Goal: Task Accomplishment & Management: Manage account settings

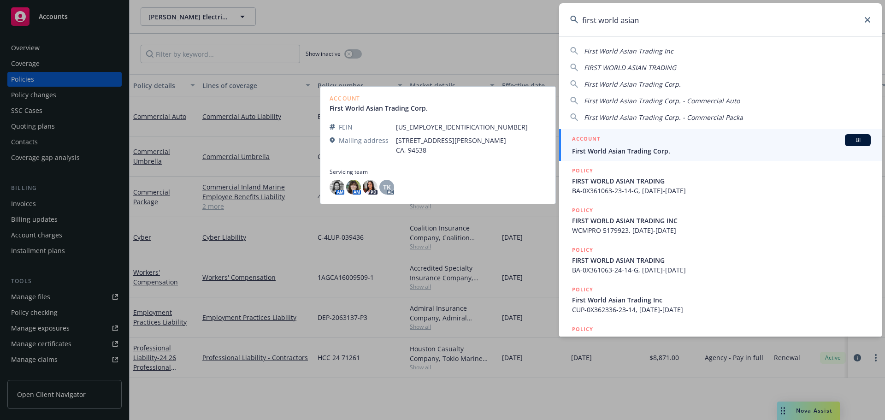
type input "first world asian"
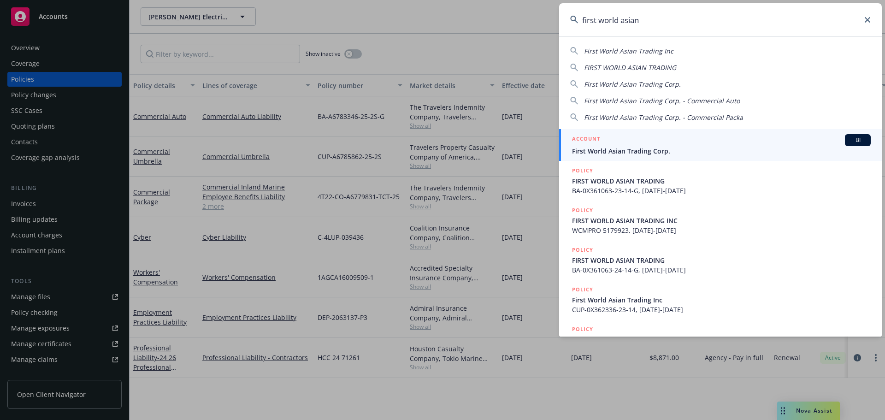
click at [682, 141] on div "ACCOUNT BI" at bounding box center [721, 140] width 299 height 12
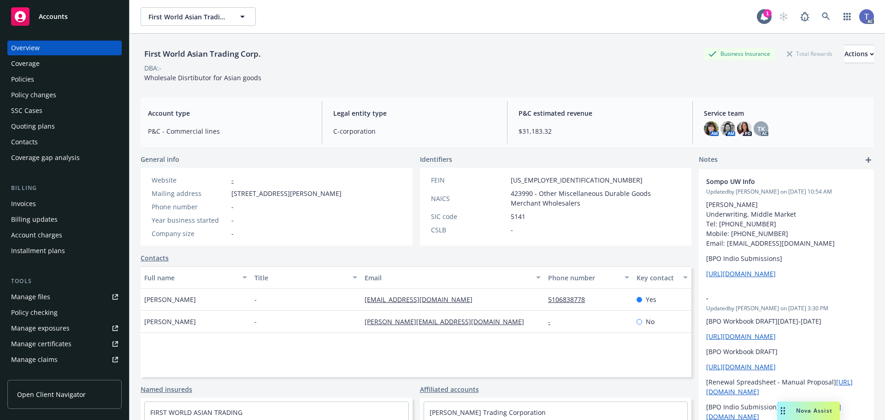
click at [63, 82] on div "Policies" at bounding box center [64, 79] width 107 height 15
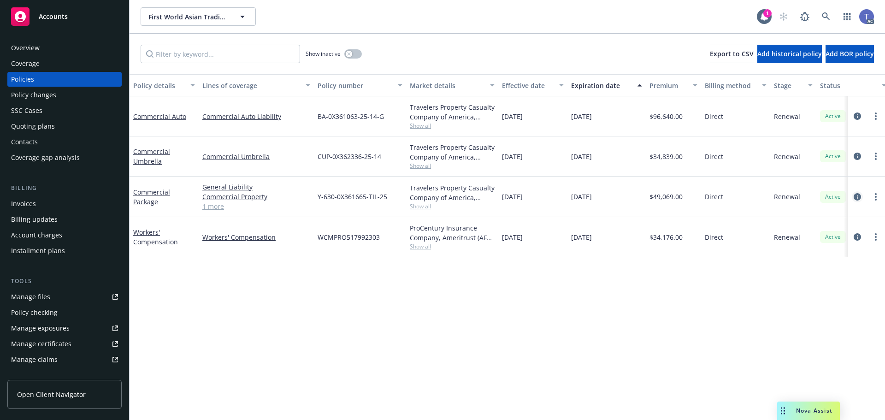
click at [855, 197] on icon "circleInformation" at bounding box center [856, 196] width 7 height 7
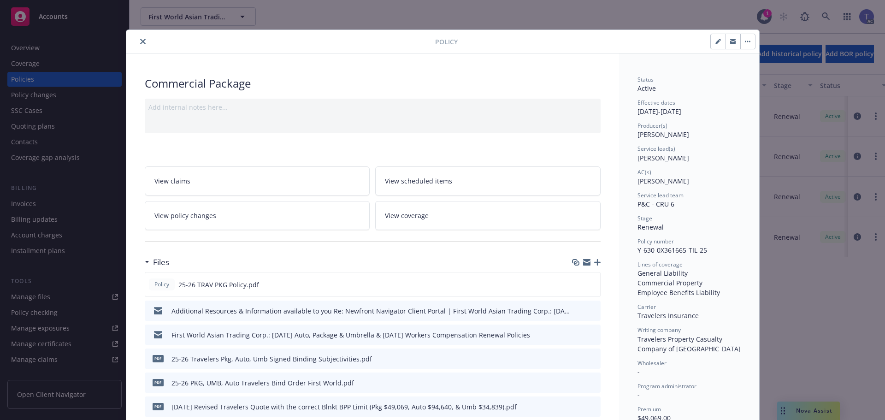
click at [595, 264] on icon "button" at bounding box center [597, 262] width 6 height 6
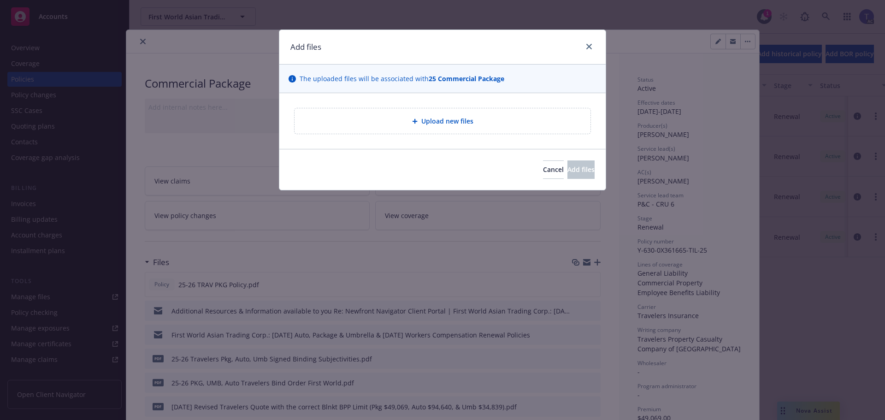
click at [446, 121] on span "Upload new files" at bounding box center [447, 121] width 52 height 10
type textarea "x"
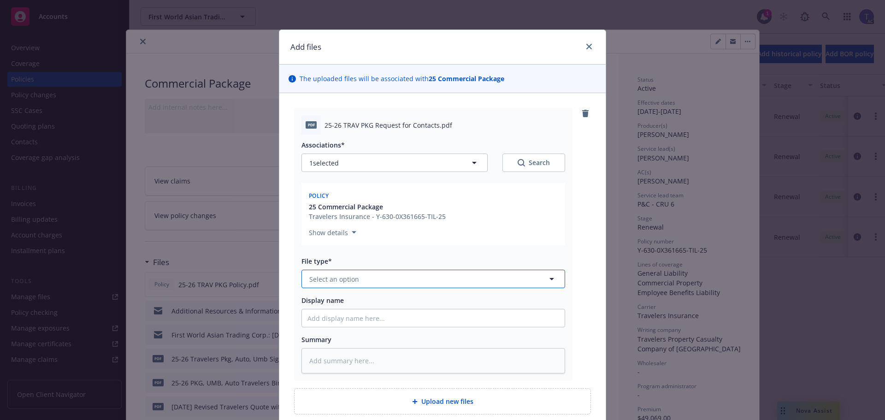
click at [429, 277] on button "Select an option" at bounding box center [433, 279] width 264 height 18
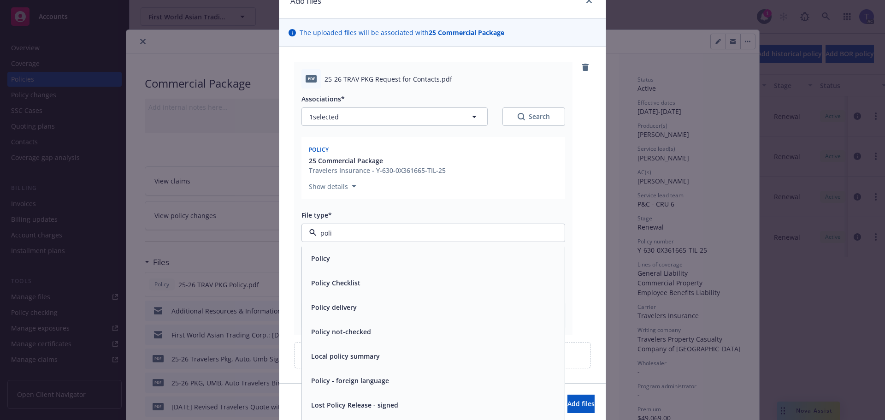
scroll to position [80, 0]
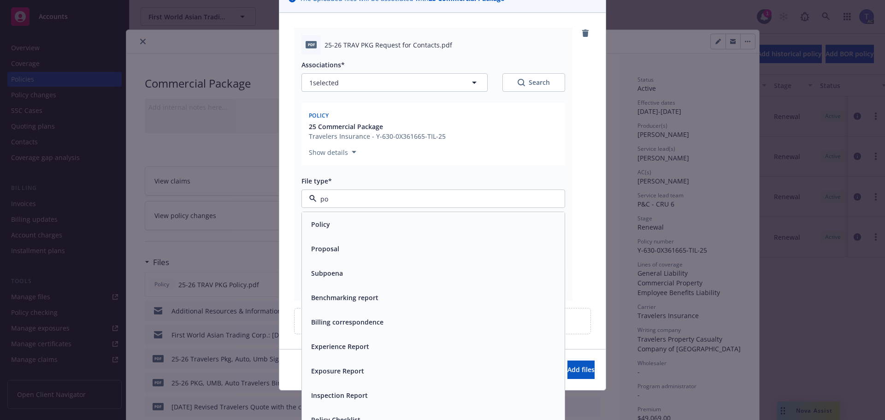
type input "p"
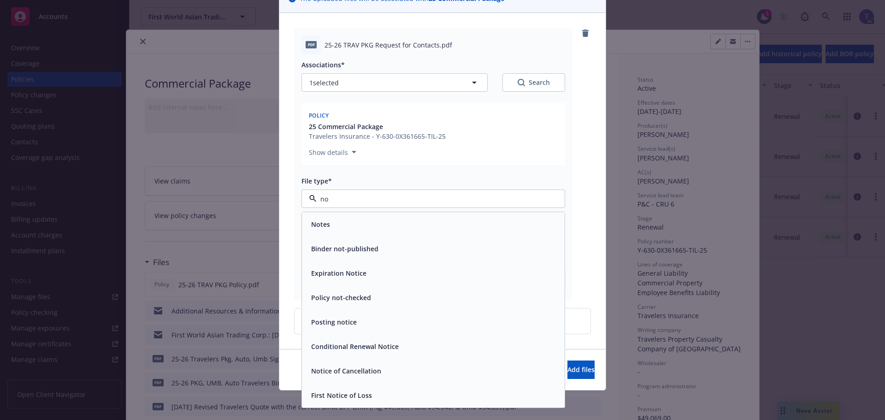
type input "n"
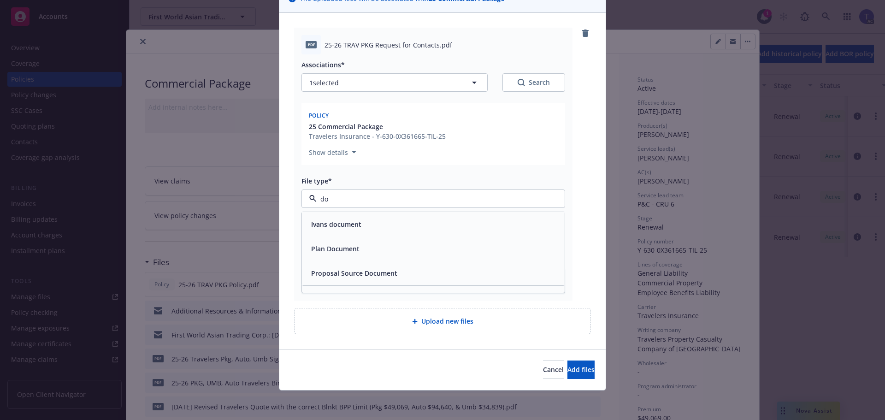
type input "d"
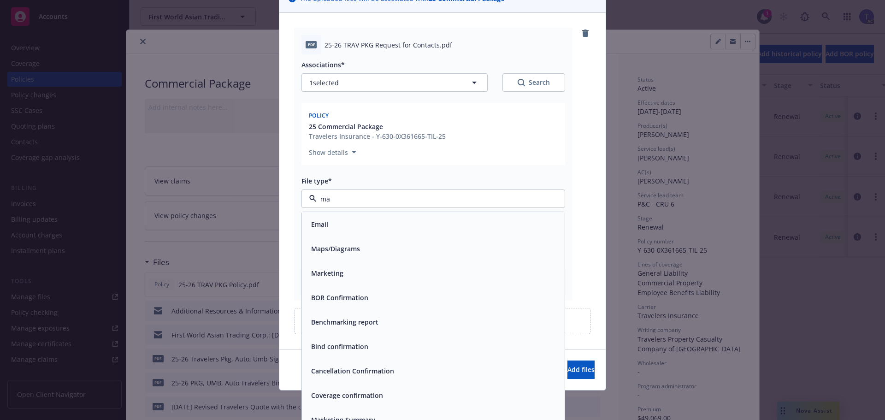
type input "m"
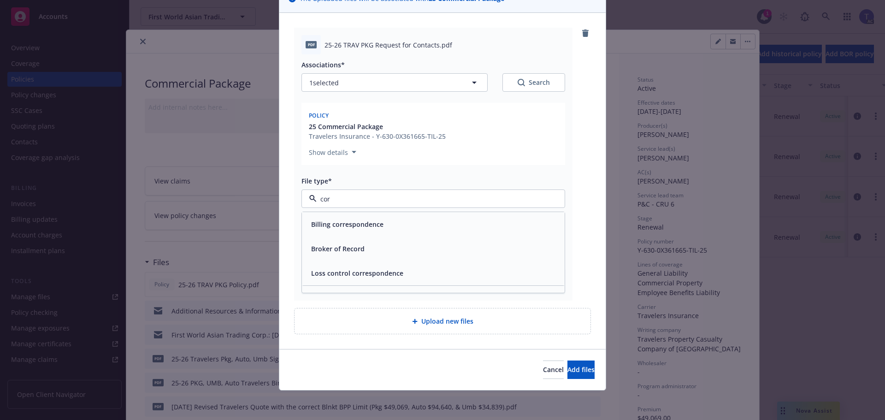
type input "co"
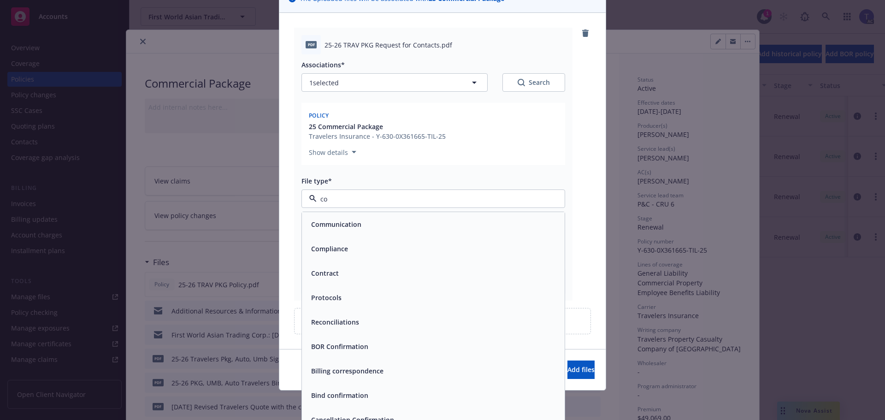
click at [371, 225] on div "Communication" at bounding box center [433, 223] width 252 height 13
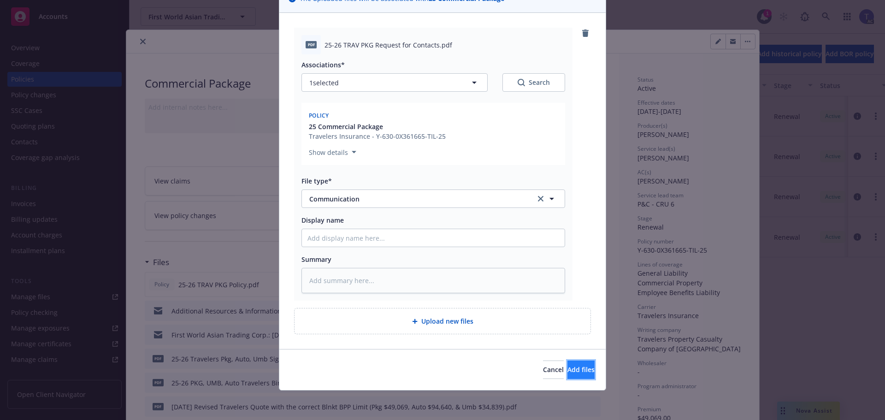
click at [567, 369] on span "Add files" at bounding box center [580, 369] width 27 height 9
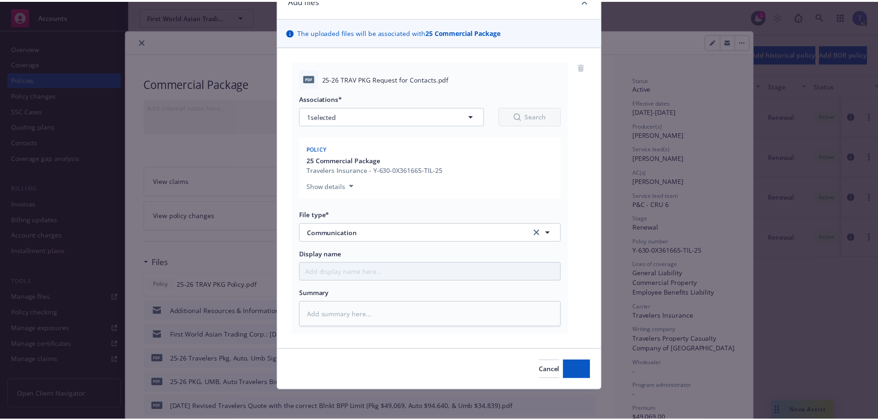
scroll to position [47, 0]
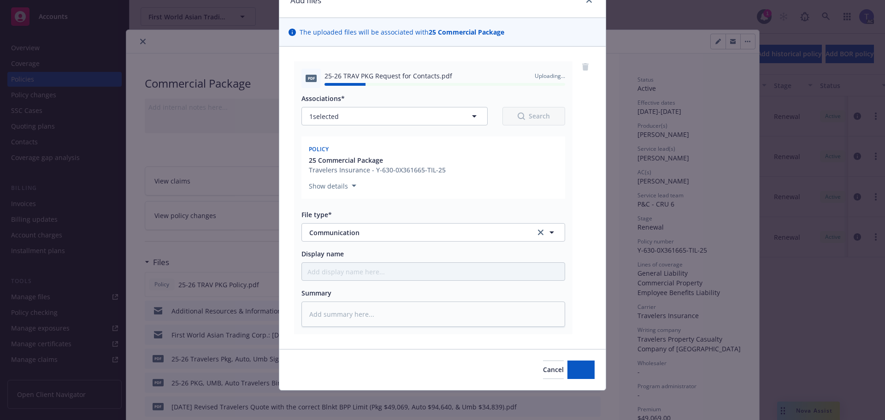
type textarea "x"
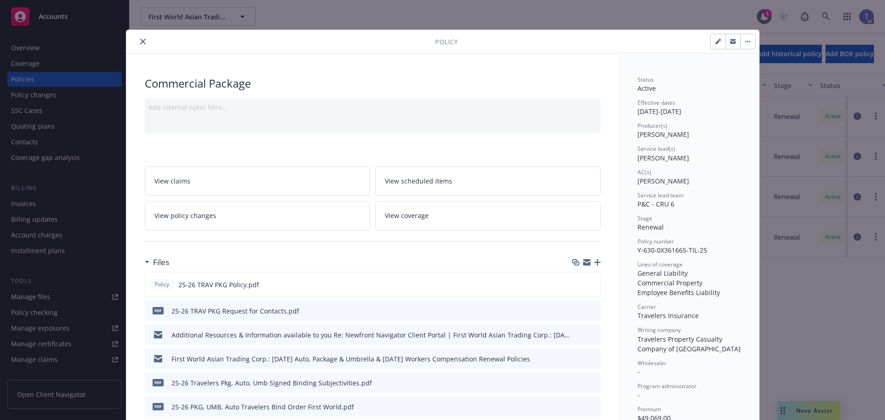
click at [141, 41] on icon "close" at bounding box center [143, 42] width 6 height 6
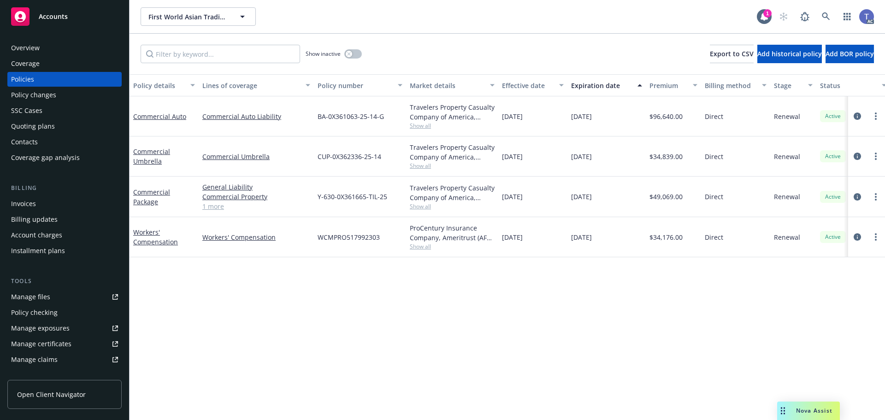
click at [482, 66] on div "Show inactive Export to CSV Add historical policy Add BOR policy" at bounding box center [506, 54] width 755 height 41
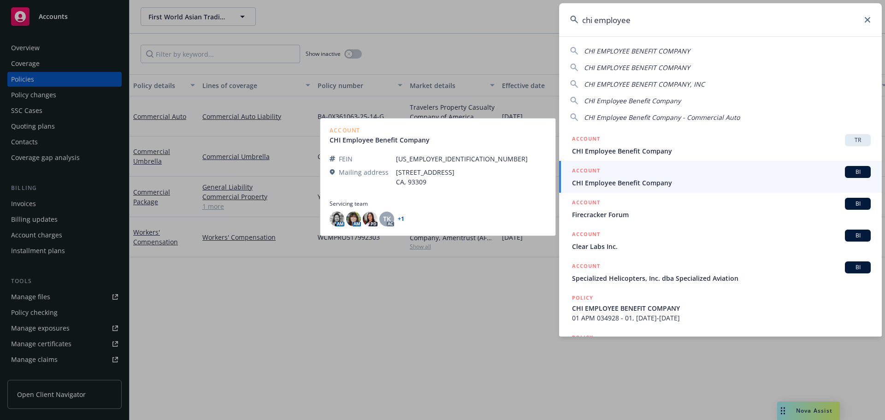
type input "chi employee"
click at [620, 178] on span "CHI Employee Benefit Company" at bounding box center [721, 183] width 299 height 10
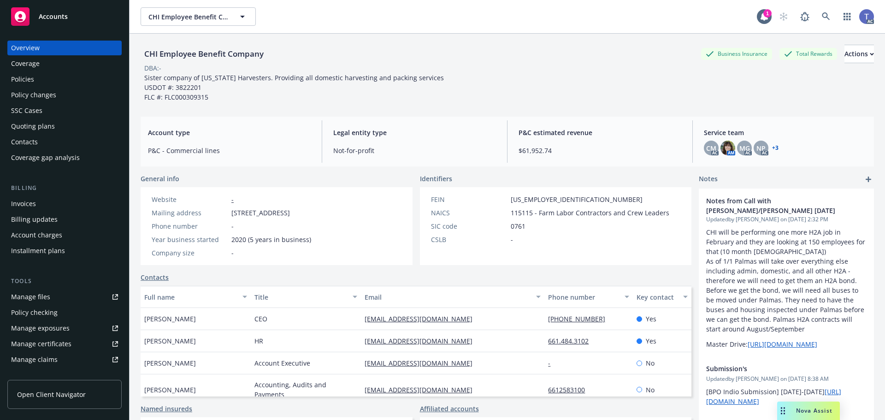
click at [39, 95] on div "Policy changes" at bounding box center [33, 95] width 45 height 15
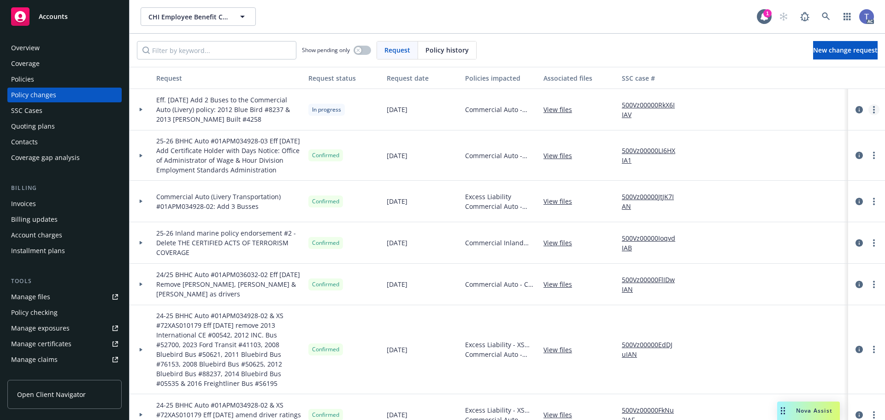
click at [868, 111] on link "more" at bounding box center [873, 109] width 11 height 11
click at [766, 186] on link "Resume workflow" at bounding box center [793, 184] width 158 height 18
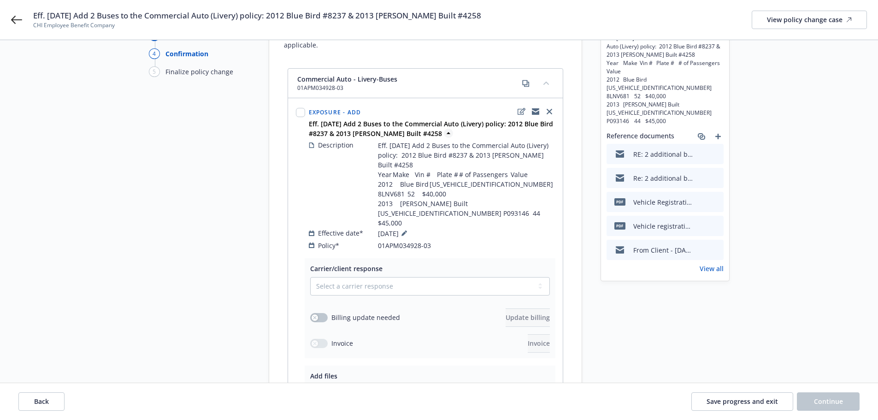
scroll to position [192, 0]
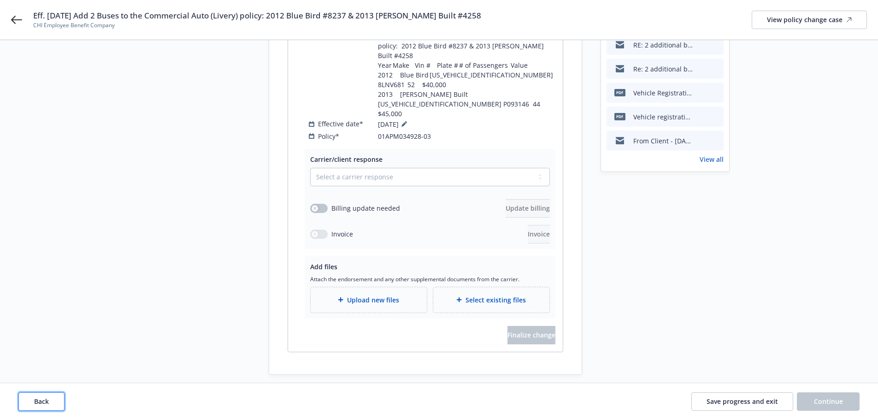
click at [45, 406] on button "Back" at bounding box center [41, 401] width 46 height 18
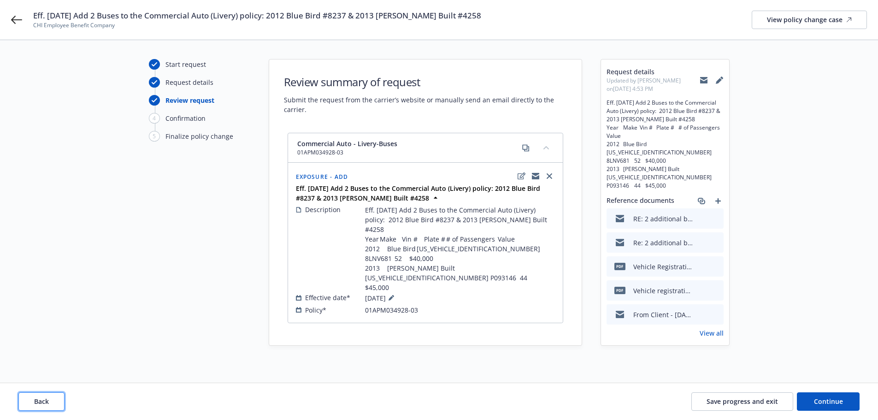
scroll to position [1, 0]
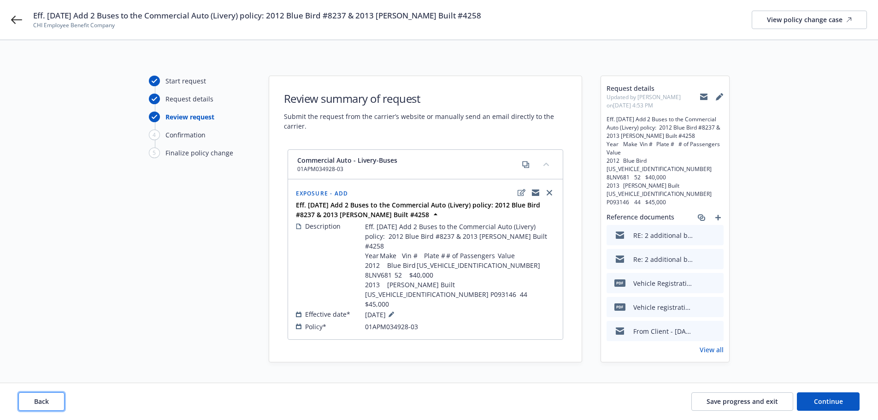
click at [41, 396] on button "Back" at bounding box center [41, 401] width 46 height 18
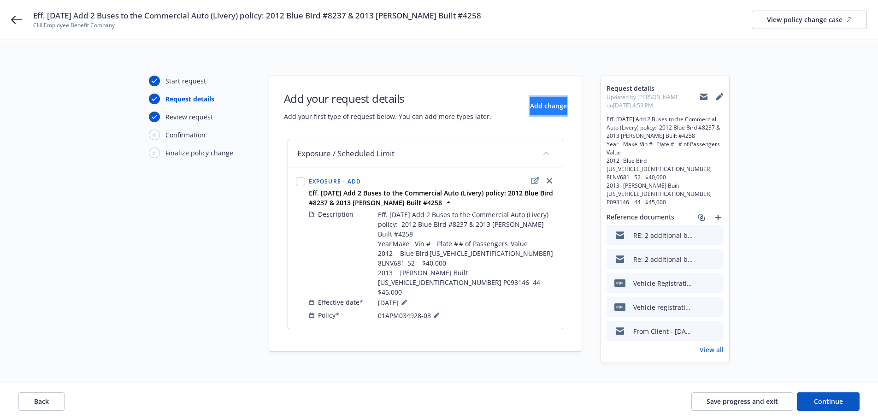
click at [534, 106] on span "Add change" at bounding box center [548, 105] width 37 height 9
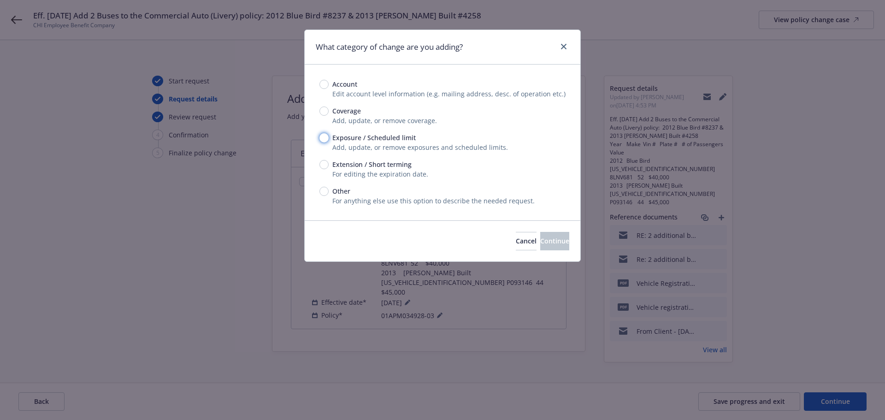
click at [323, 137] on input "Exposure / Scheduled limit" at bounding box center [323, 137] width 9 height 9
radio input "true"
click at [540, 246] on button "Continue" at bounding box center [554, 241] width 29 height 18
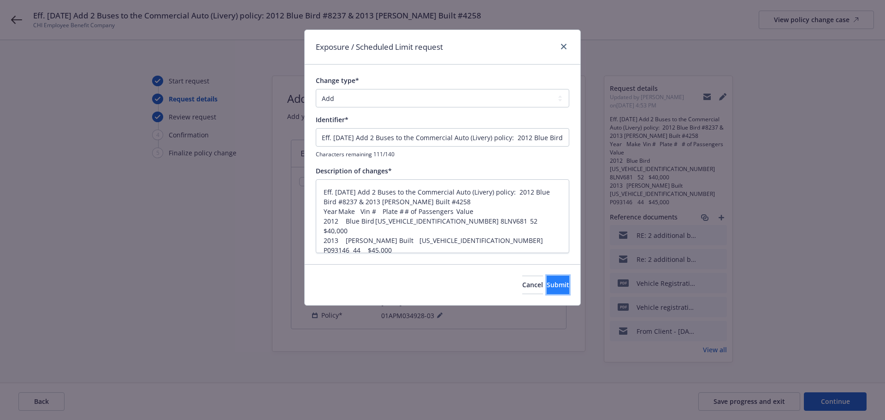
click at [546, 282] on span "Submit" at bounding box center [557, 284] width 23 height 9
type textarea "x"
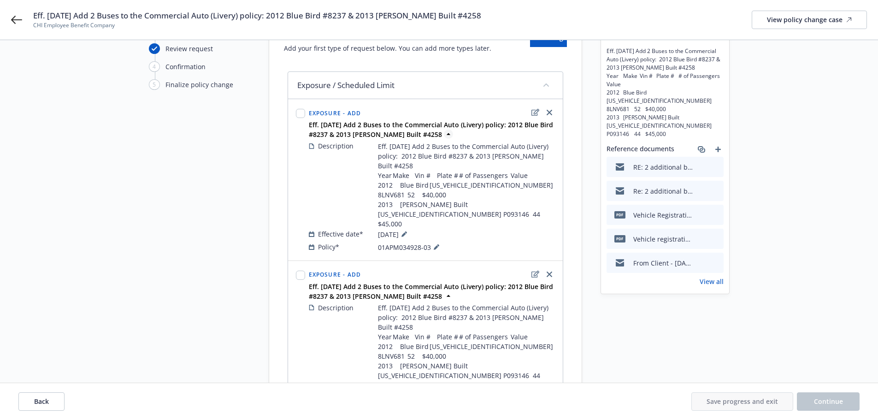
scroll to position [94, 0]
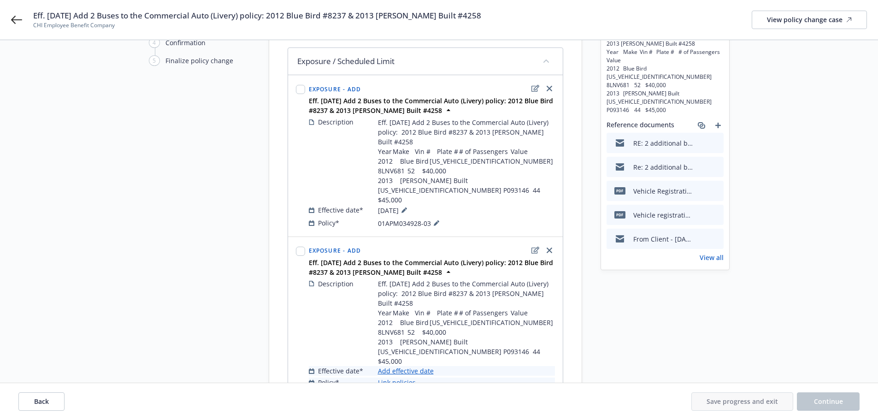
click at [409, 366] on link "Add effective date" at bounding box center [406, 371] width 56 height 10
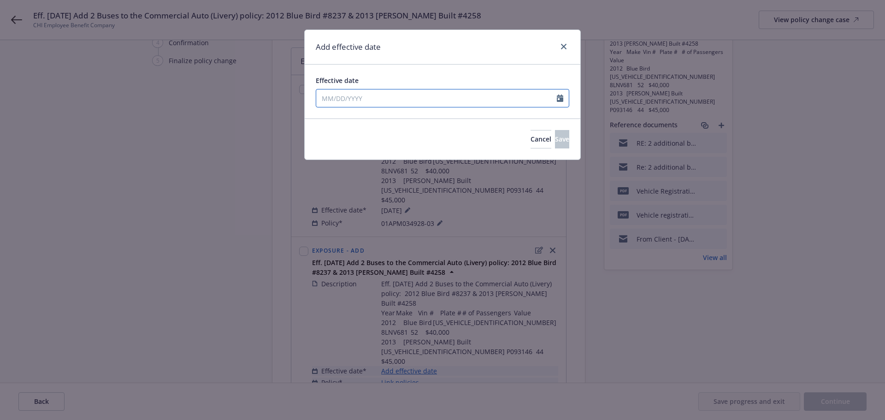
click at [374, 94] on input "Effective date" at bounding box center [436, 98] width 241 height 18
select select "9"
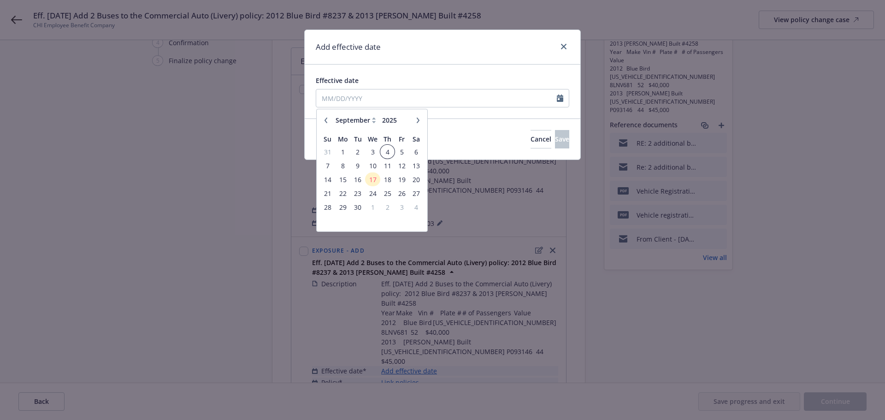
click at [387, 148] on span "4" at bounding box center [387, 152] width 12 height 12
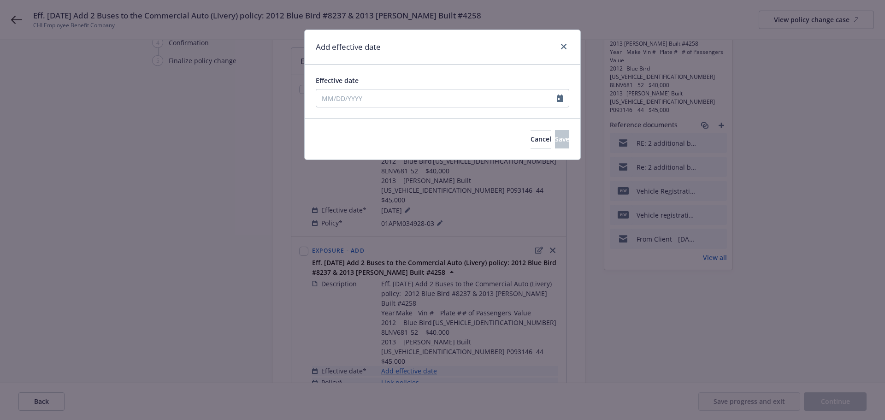
type input "09/04/2025"
click at [555, 136] on button "Save" at bounding box center [562, 139] width 14 height 18
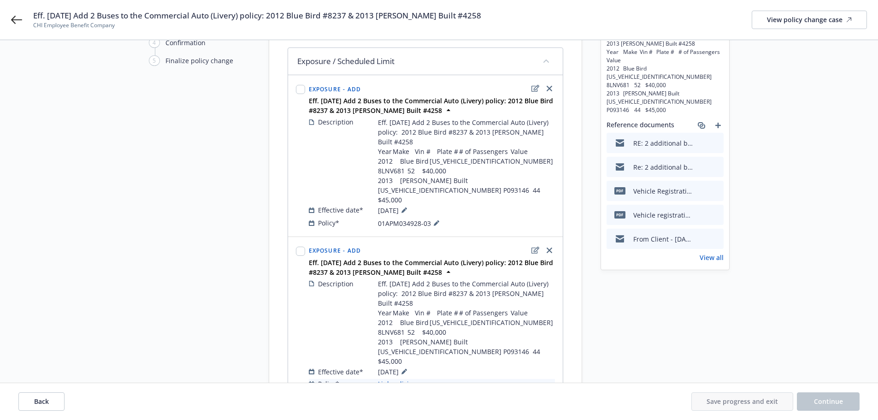
click at [404, 379] on link "Link policies" at bounding box center [397, 384] width 38 height 10
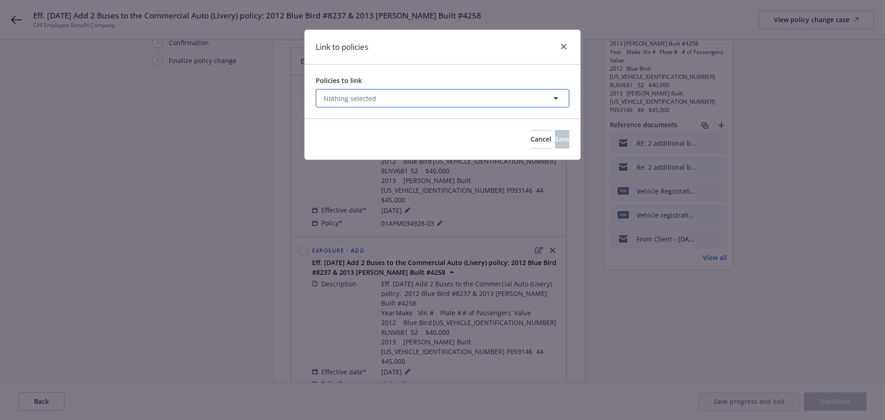
click at [400, 102] on button "Nothing selected" at bounding box center [442, 98] width 253 height 18
select select "ACTIVE"
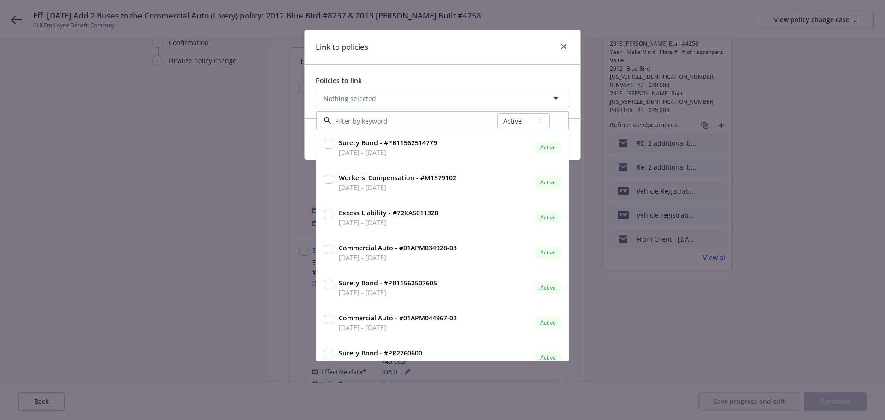
click at [373, 120] on input at bounding box center [414, 121] width 166 height 10
type input "72"
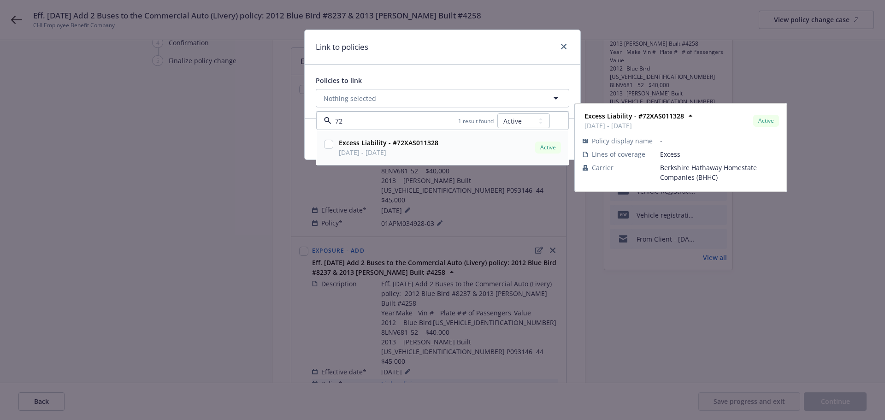
click at [425, 143] on strong "Excess Liability - #72XAS011328" at bounding box center [389, 142] width 100 height 9
checkbox input "true"
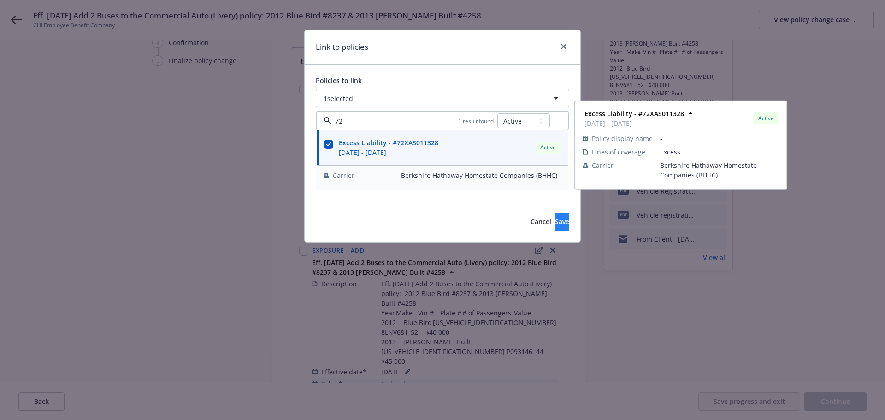
type input "72"
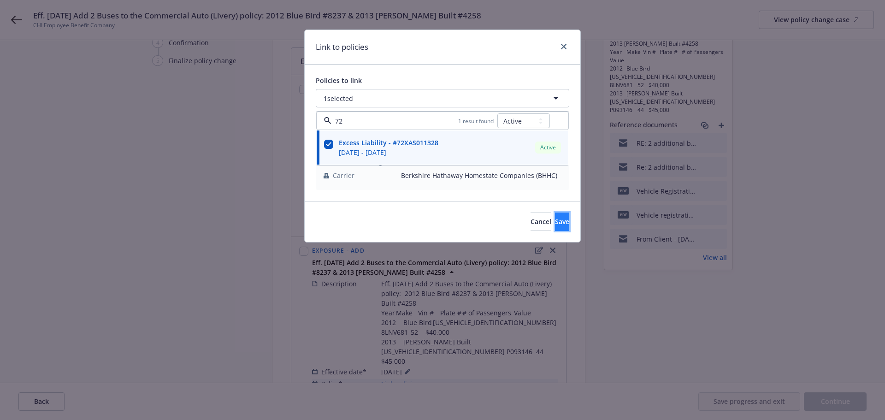
click at [555, 220] on span "Save" at bounding box center [562, 221] width 14 height 9
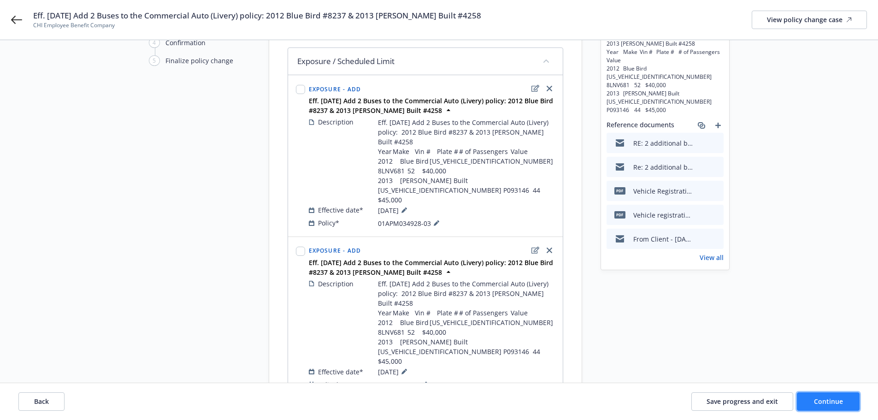
click at [831, 397] on span "Continue" at bounding box center [828, 401] width 29 height 9
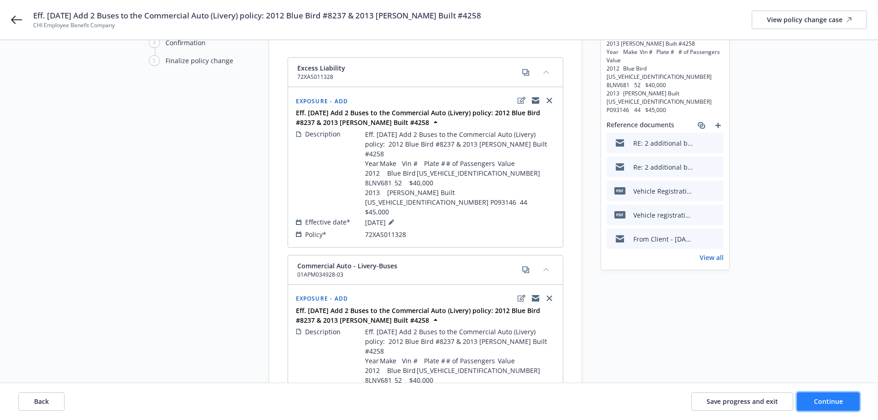
click at [820, 407] on button "Continue" at bounding box center [828, 401] width 63 height 18
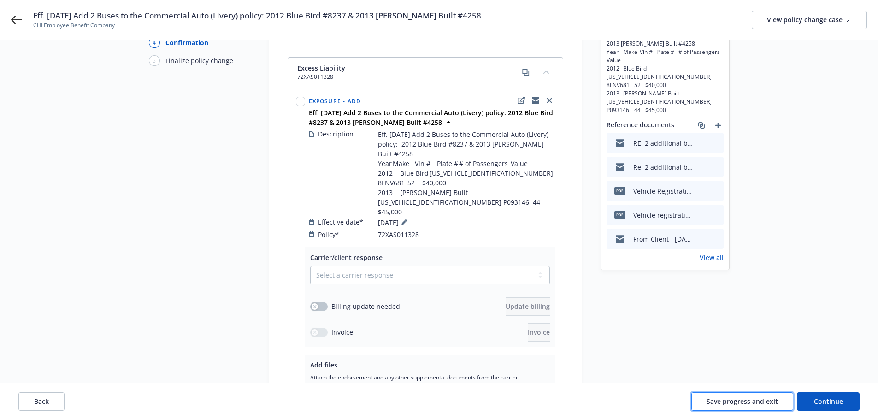
click at [744, 400] on span "Save progress and exit" at bounding box center [741, 401] width 71 height 9
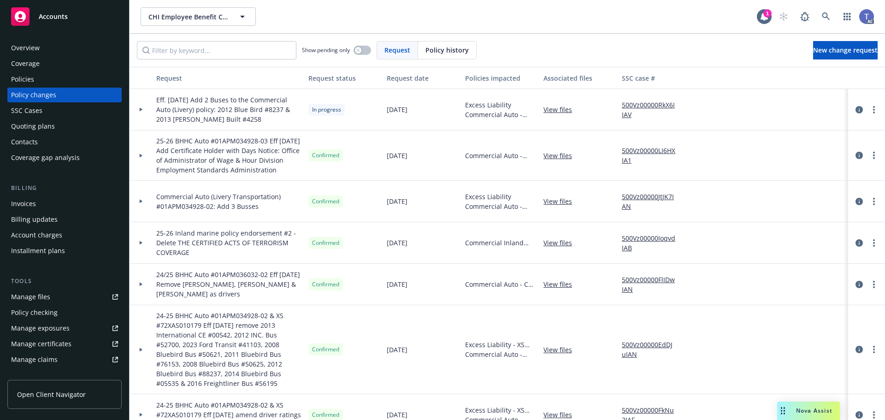
click at [19, 77] on div "Policies" at bounding box center [22, 79] width 23 height 15
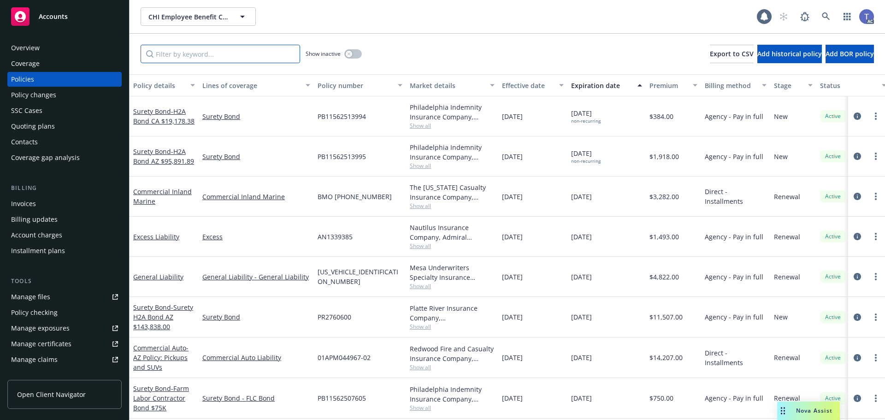
click at [247, 59] on input "Filter by keyword..." at bounding box center [220, 54] width 159 height 18
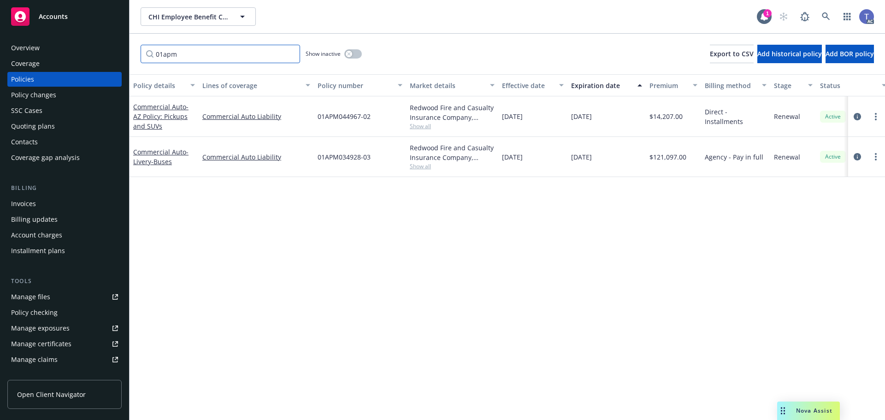
type input "01apm"
click at [30, 95] on div "Policy changes" at bounding box center [33, 95] width 45 height 15
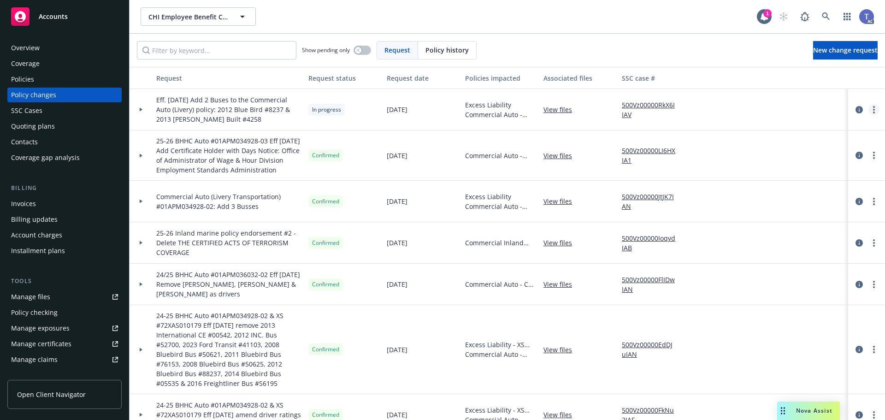
click at [868, 109] on link "more" at bounding box center [873, 109] width 11 height 11
drag, startPoint x: 759, startPoint y: 183, endPoint x: 763, endPoint y: 179, distance: 5.3
click at [759, 183] on link "Resume workflow" at bounding box center [793, 184] width 158 height 18
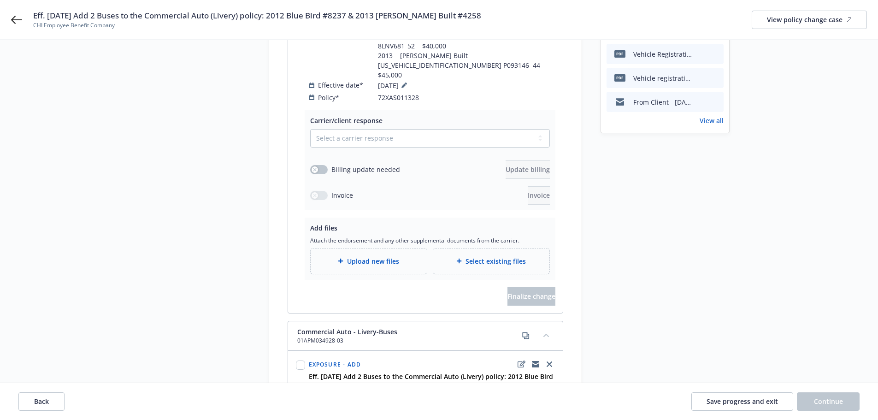
scroll to position [138, 0]
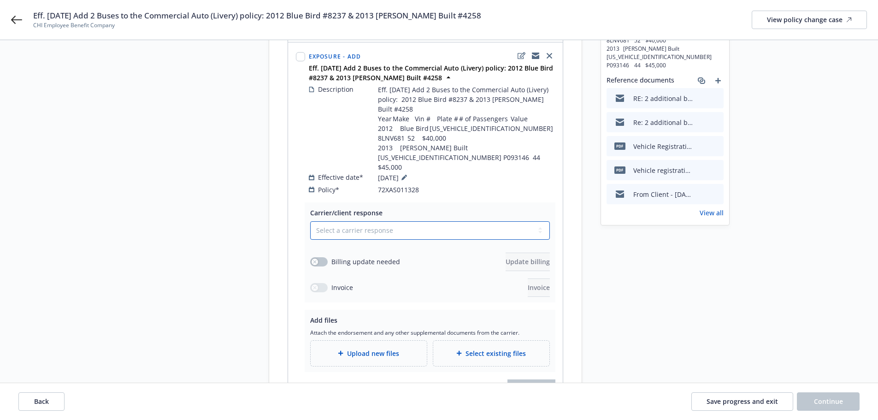
click at [380, 221] on select "Select a carrier response Accepted Accepted with revision No endorsement needed…" at bounding box center [430, 230] width 240 height 18
select select "ACCEPTED"
click at [310, 221] on select "Select a carrier response Accepted Accepted with revision No endorsement needed…" at bounding box center [430, 230] width 240 height 18
click at [315, 260] on icon "button" at bounding box center [315, 262] width 4 height 4
click at [505, 257] on span "Update billing" at bounding box center [527, 261] width 44 height 9
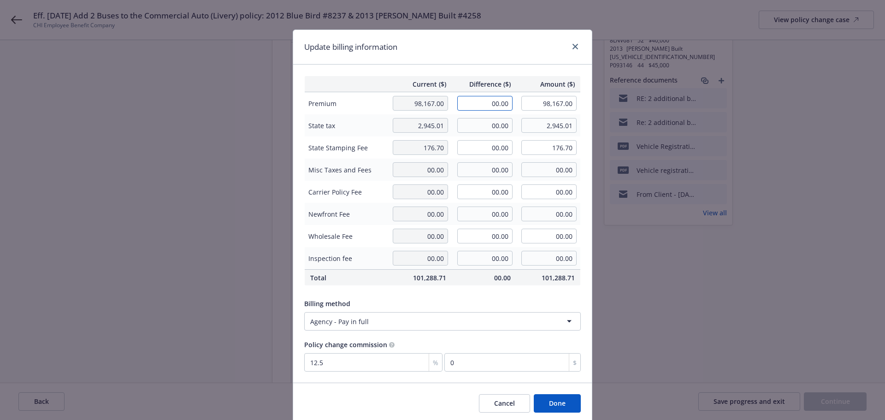
click at [486, 106] on input "00.00" at bounding box center [484, 103] width 55 height 15
type input "17,510.00"
type input "115,677.00"
type input "2188.75"
click at [481, 124] on input "00.00" at bounding box center [484, 125] width 55 height 15
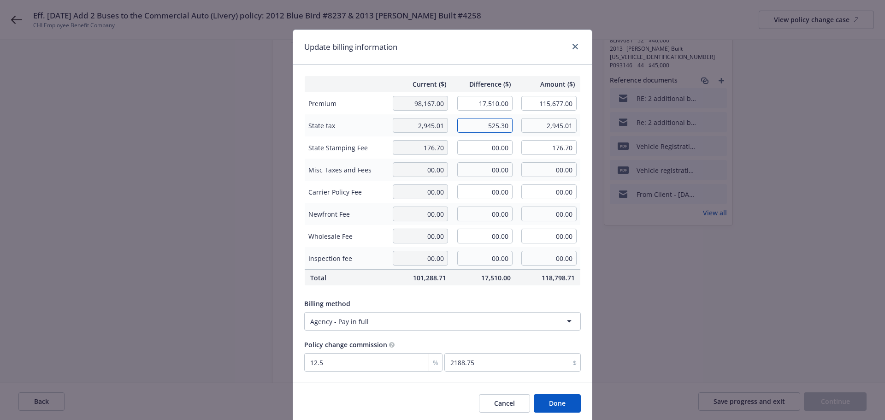
type input "525.30"
type input "3,470.31"
click at [476, 149] on input "00.00" at bounding box center [484, 147] width 55 height 15
type input "31.52"
type input "208.22"
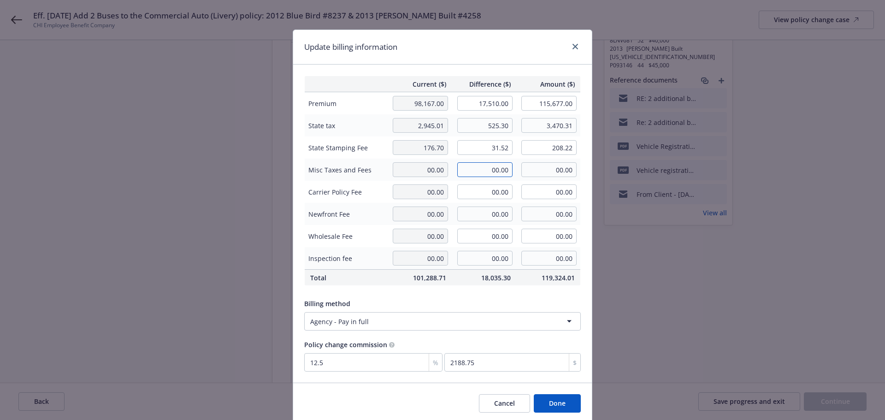
click at [491, 172] on input "00.00" at bounding box center [484, 169] width 55 height 15
click at [556, 405] on button "Done" at bounding box center [557, 403] width 47 height 18
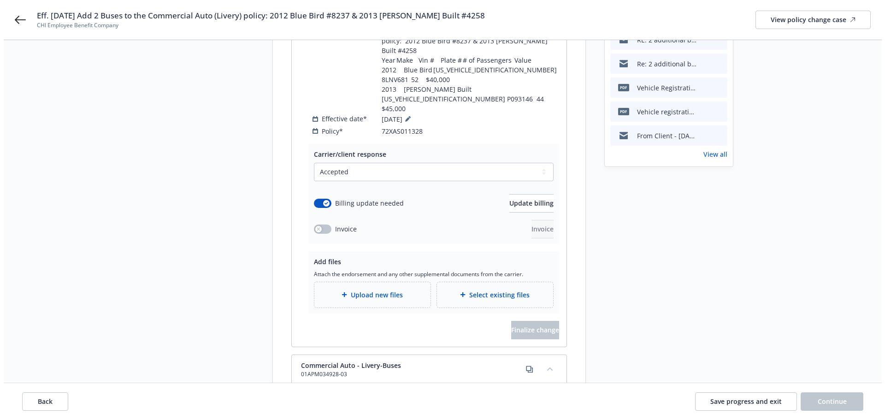
scroll to position [230, 0]
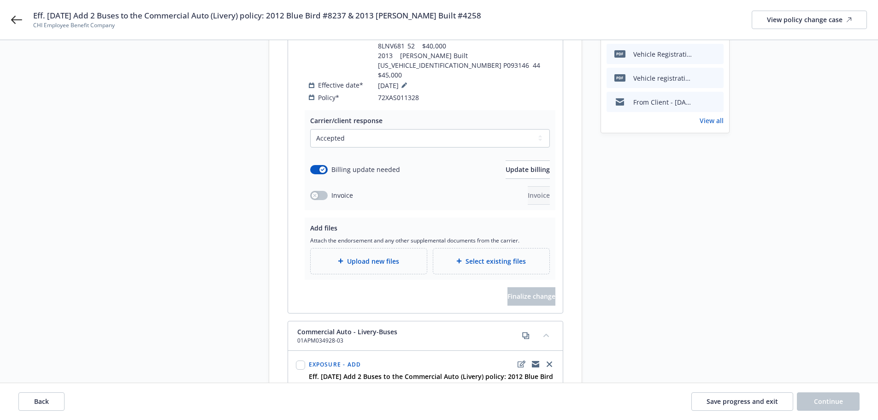
click at [370, 256] on span "Upload new files" at bounding box center [373, 261] width 52 height 10
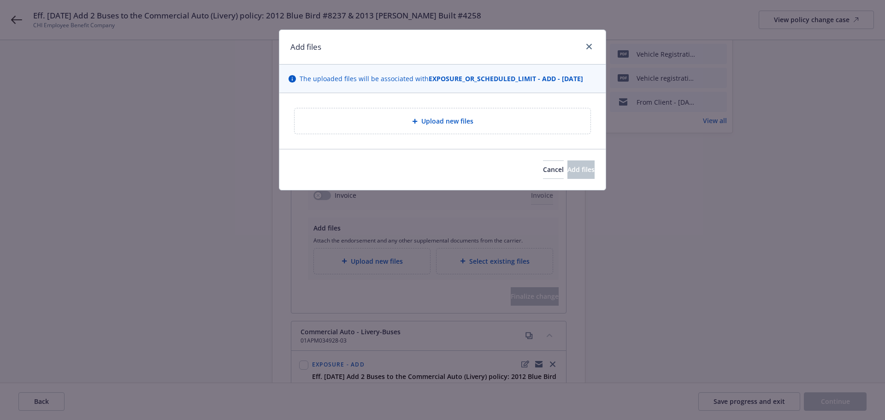
click at [474, 116] on div "Upload new files" at bounding box center [442, 121] width 281 height 11
type textarea "x"
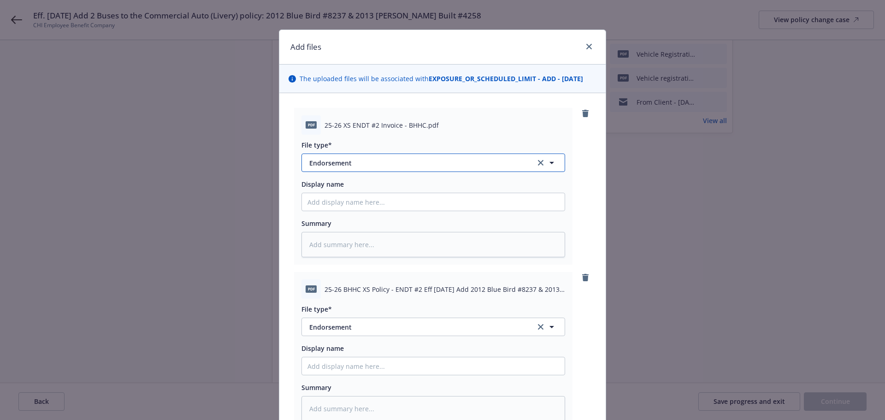
click at [399, 167] on span "Endorsement" at bounding box center [415, 163] width 213 height 10
type input "invoic"
click at [400, 211] on div "Invoice - Third Party" at bounding box center [433, 212] width 252 height 13
click at [480, 126] on div "25-26 XS ENDT #2 Invoice - BHHC.pdf" at bounding box center [444, 125] width 241 height 10
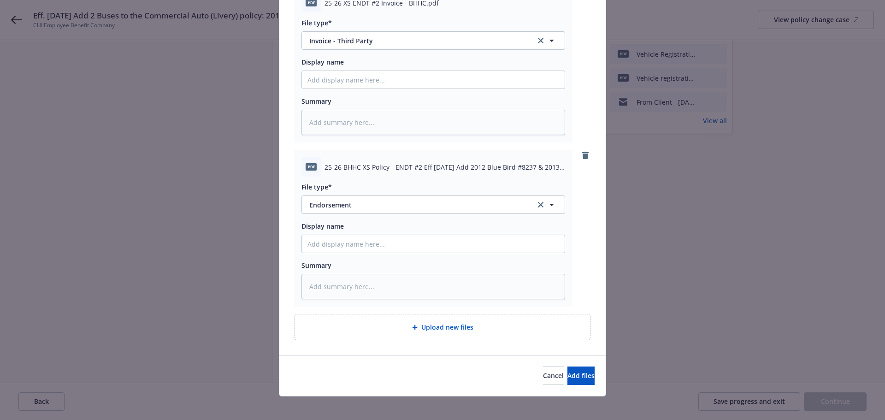
scroll to position [128, 0]
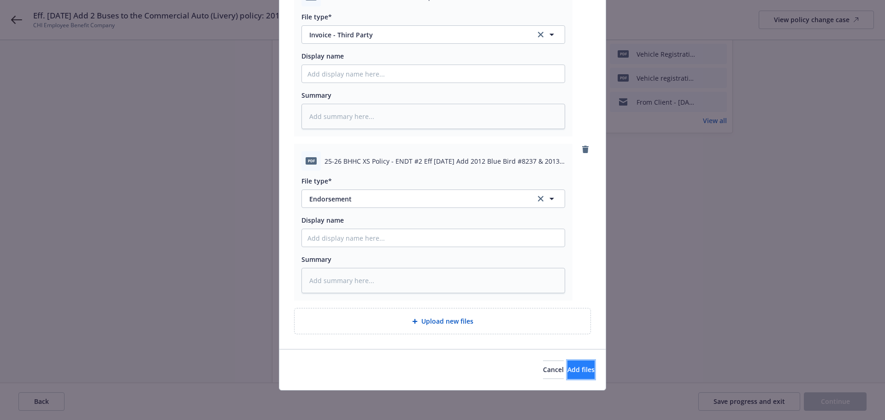
click at [567, 376] on button "Add files" at bounding box center [580, 369] width 27 height 18
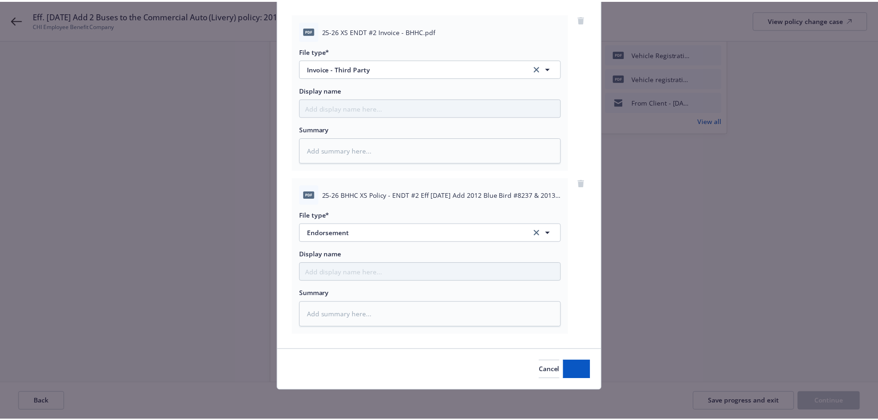
scroll to position [94, 0]
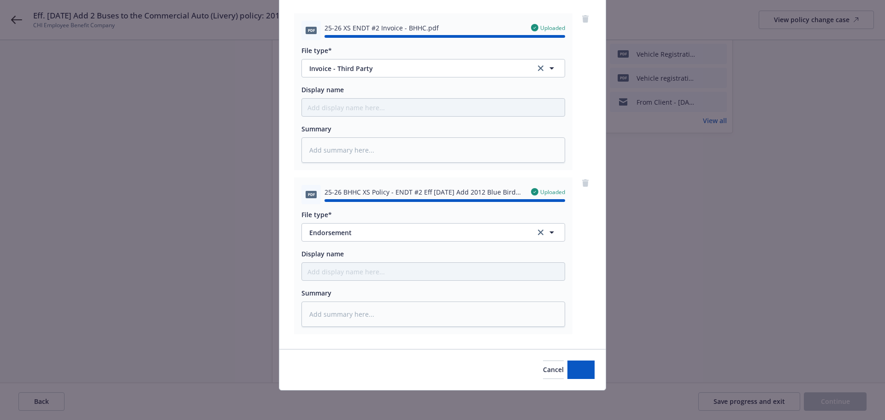
type textarea "x"
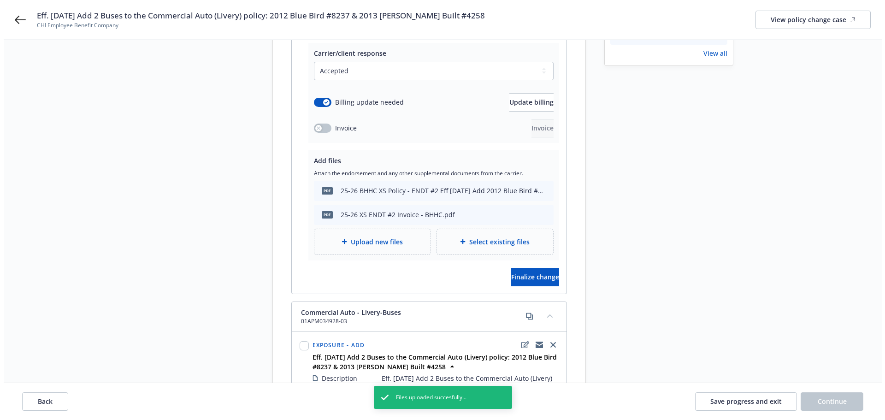
scroll to position [369, 0]
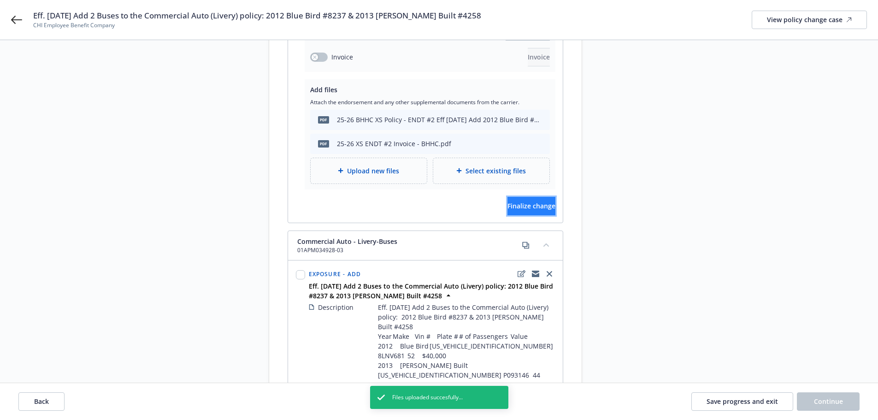
click at [507, 201] on span "Finalize change" at bounding box center [531, 205] width 48 height 9
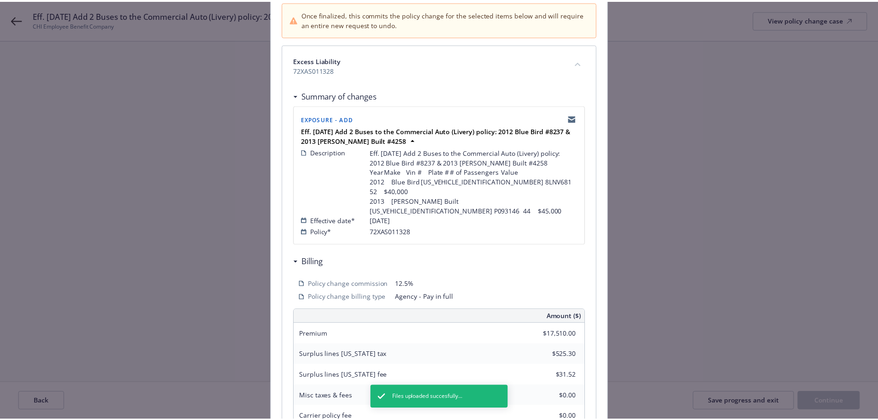
scroll to position [261, 0]
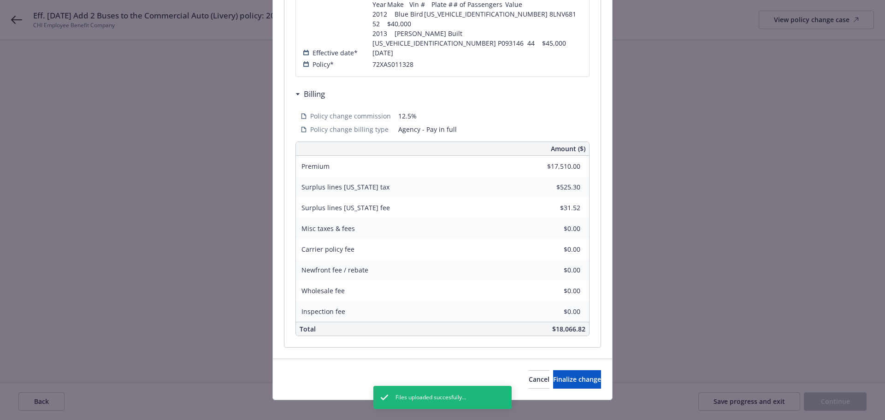
click at [568, 358] on div "Cancel Finalize change" at bounding box center [442, 378] width 339 height 41
click at [569, 370] on button "Finalize change" at bounding box center [577, 379] width 48 height 18
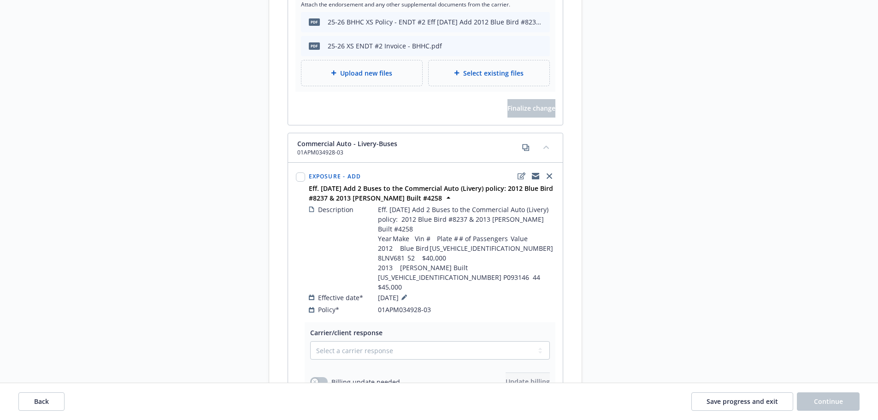
scroll to position [553, 0]
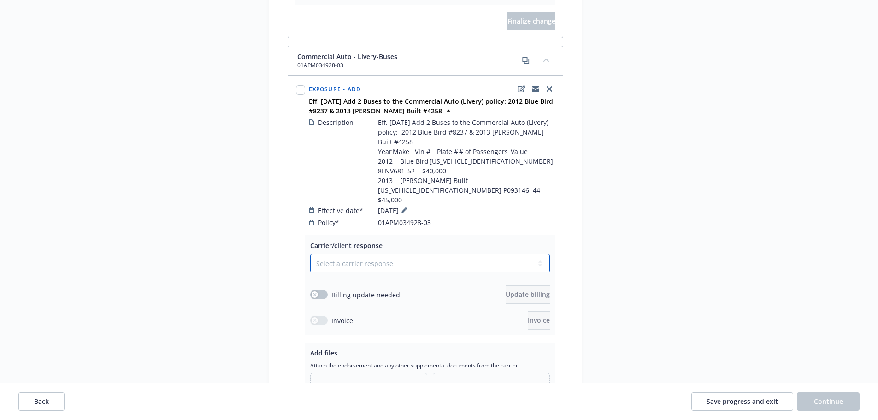
click at [416, 254] on select "Select a carrier response Accepted Accepted with revision No endorsement needed…" at bounding box center [430, 263] width 240 height 18
select select "ACCEPTED"
click at [310, 254] on select "Select a carrier response Accepted Accepted with revision No endorsement needed…" at bounding box center [430, 263] width 240 height 18
click at [317, 291] on div "button" at bounding box center [314, 294] width 6 height 6
click at [521, 290] on span "Update billing" at bounding box center [527, 294] width 44 height 9
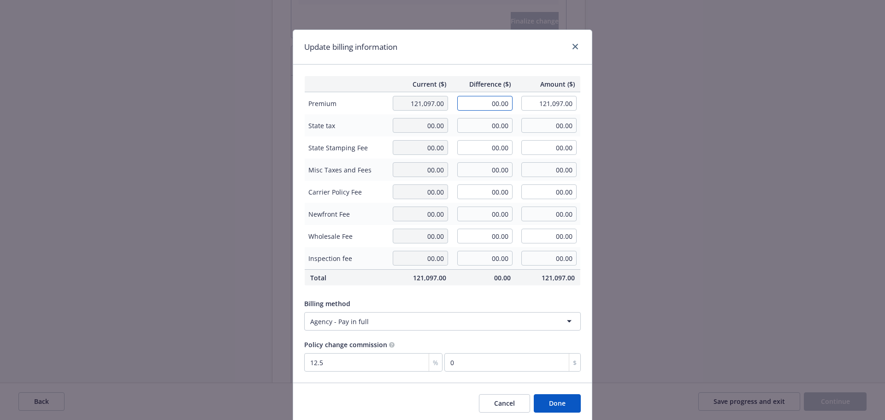
click at [470, 102] on input "00.00" at bounding box center [484, 103] width 55 height 15
type input "21,092.00"
type input "142,189.00"
type input "2636.5"
click at [488, 263] on input "00.00" at bounding box center [484, 258] width 55 height 15
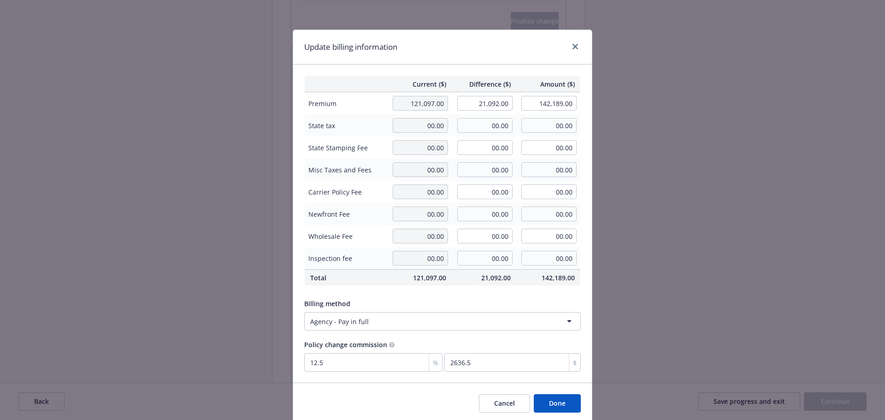
click at [567, 408] on button "Done" at bounding box center [557, 403] width 47 height 18
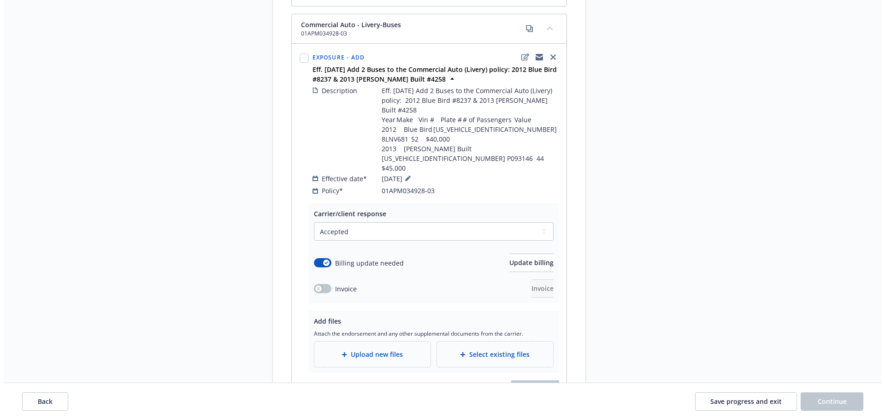
scroll to position [620, 0]
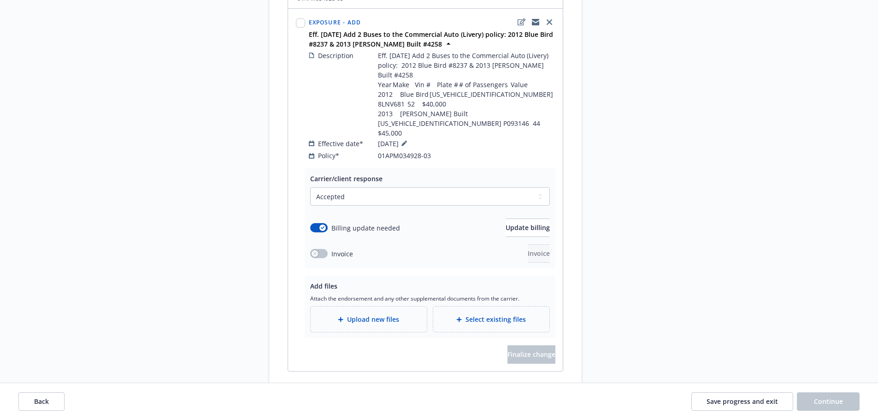
click at [398, 314] on span "Upload new files" at bounding box center [373, 319] width 52 height 10
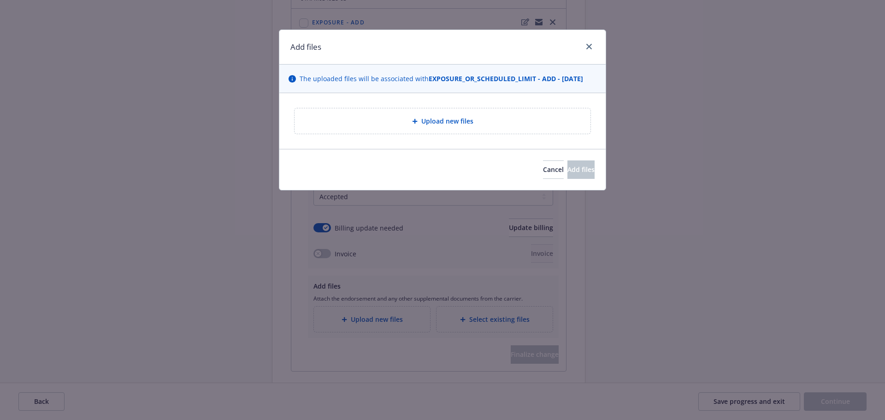
click at [414, 109] on div "Upload new files" at bounding box center [442, 120] width 296 height 25
type textarea "x"
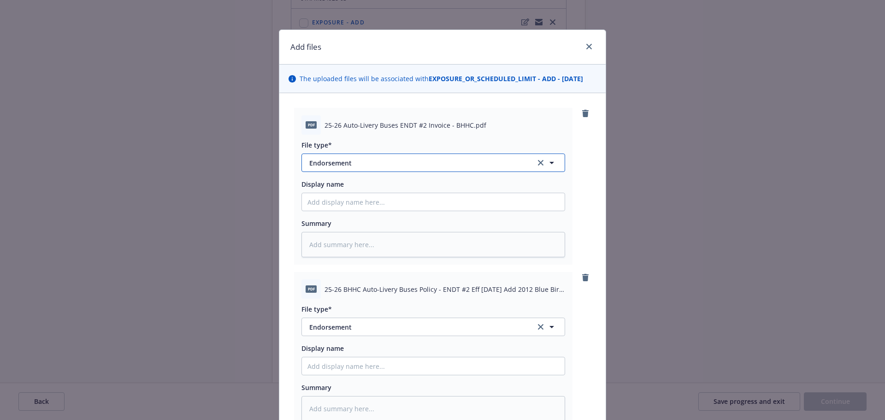
click at [419, 163] on span "Endorsement" at bounding box center [415, 163] width 213 height 10
type input "invoi"
click at [399, 207] on div "Invoice - Third Party" at bounding box center [433, 212] width 252 height 13
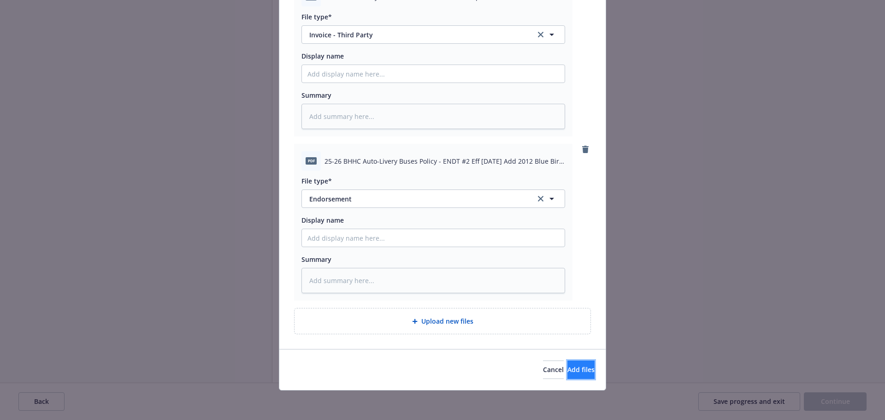
click at [569, 368] on span "Add files" at bounding box center [580, 369] width 27 height 9
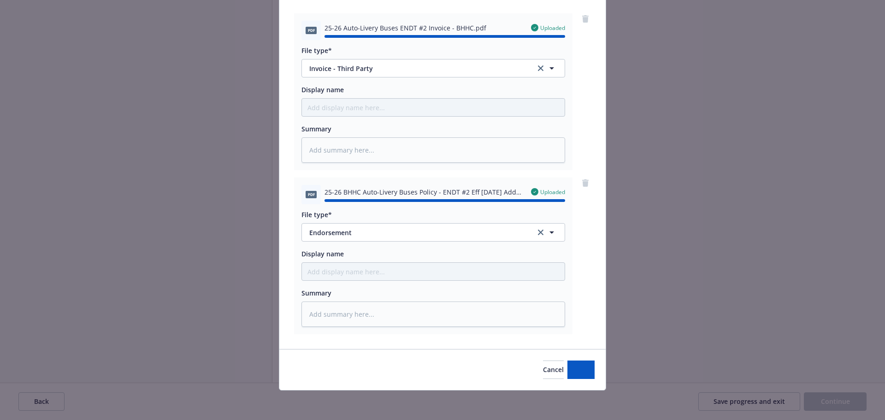
type textarea "x"
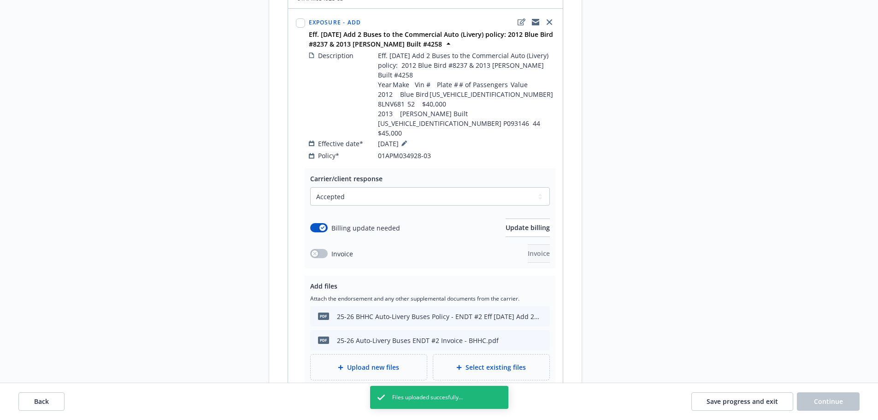
click at [508, 398] on span "Finalize change" at bounding box center [531, 402] width 48 height 9
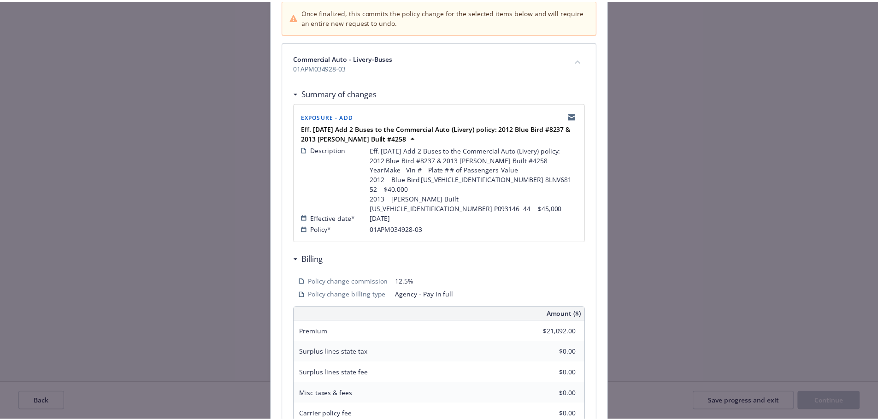
scroll to position [261, 0]
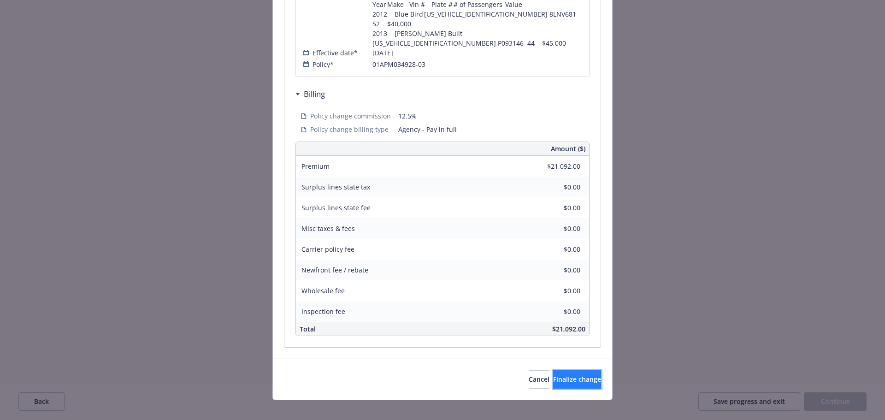
click at [553, 375] on span "Finalize change" at bounding box center [577, 379] width 48 height 9
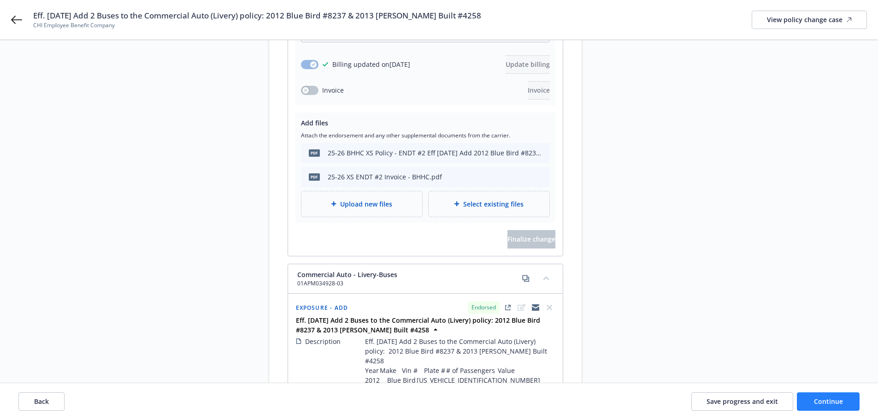
scroll to position [343, 0]
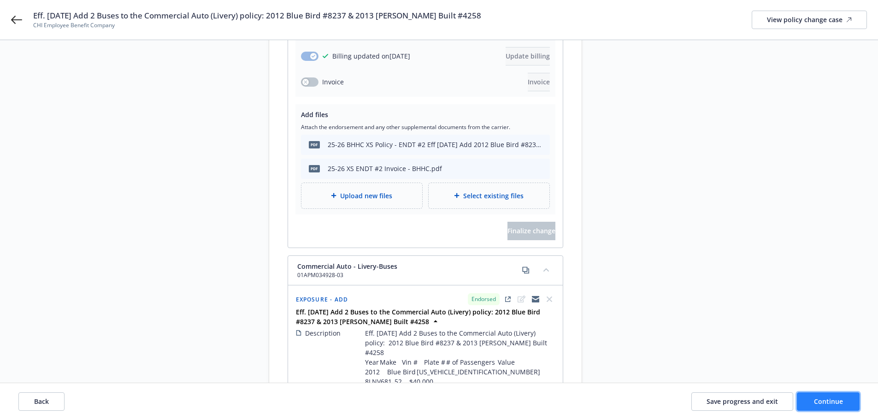
click at [830, 403] on span "Continue" at bounding box center [828, 401] width 29 height 9
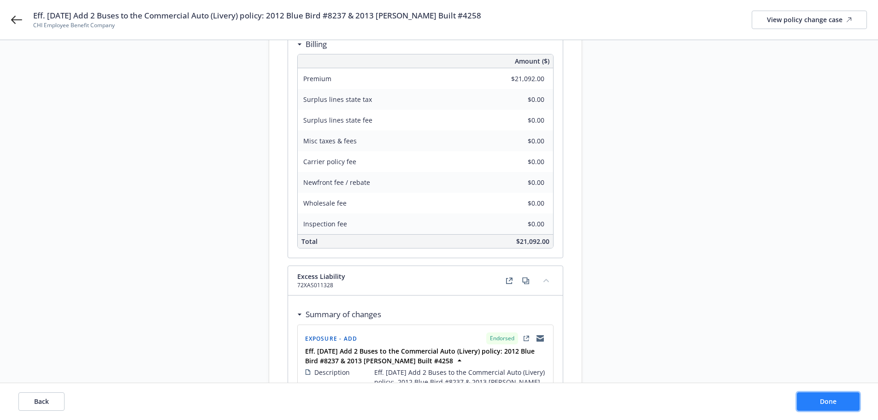
click at [832, 401] on span "Done" at bounding box center [828, 401] width 17 height 9
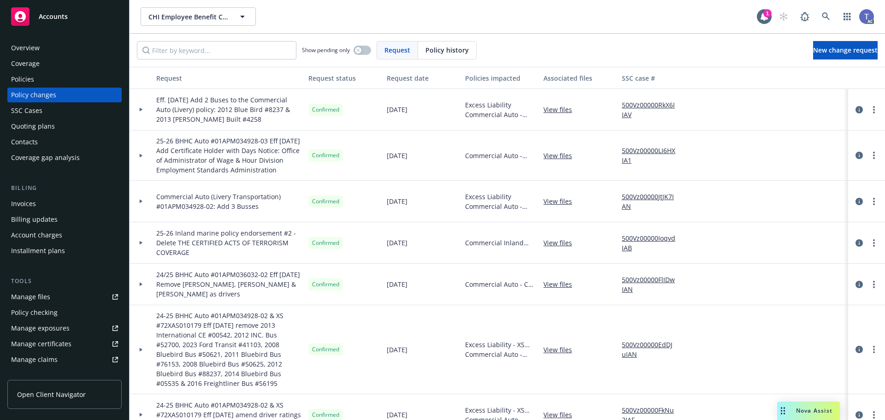
click at [86, 199] on div "Invoices" at bounding box center [64, 203] width 107 height 15
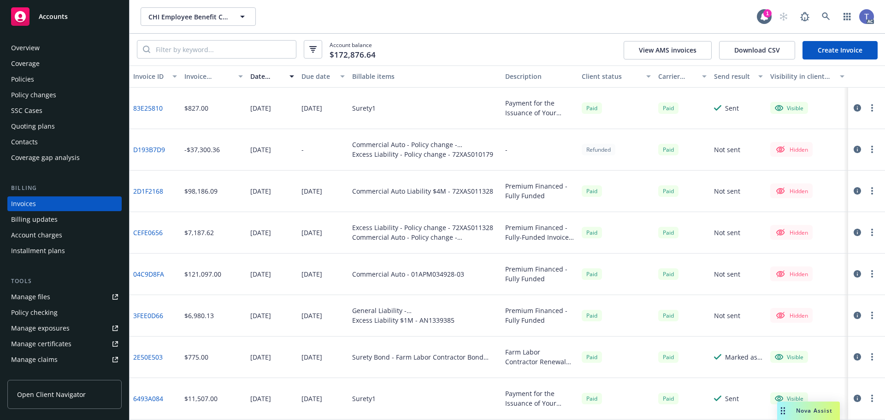
click at [845, 52] on link "Create Invoice" at bounding box center [839, 50] width 75 height 18
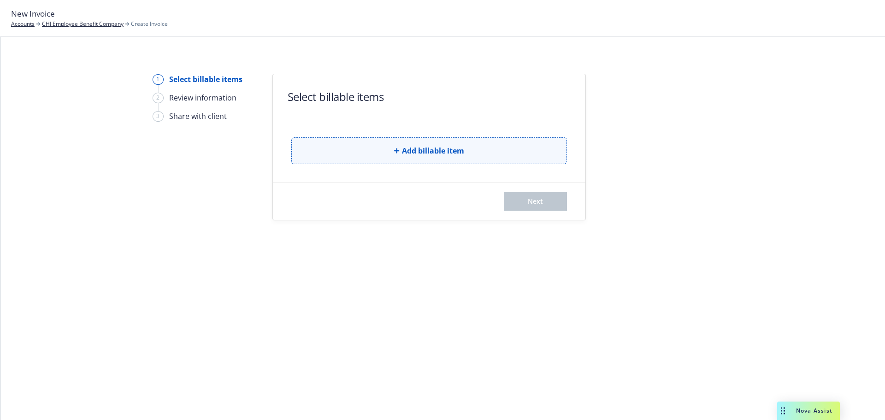
click at [350, 147] on button "Add billable item" at bounding box center [429, 150] width 276 height 27
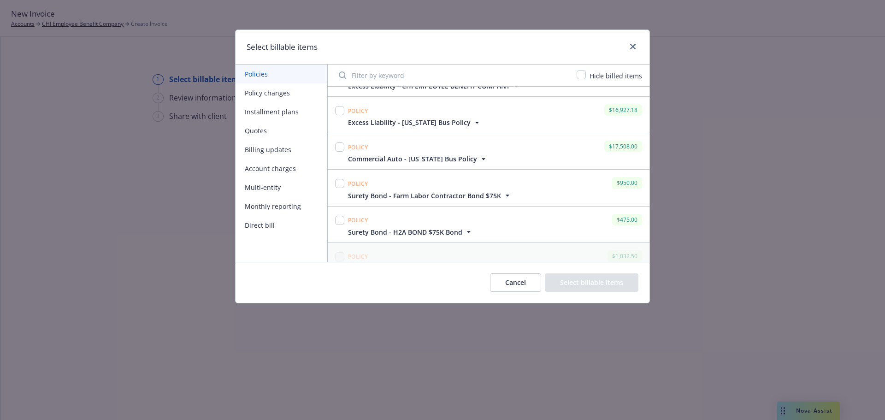
scroll to position [662, 0]
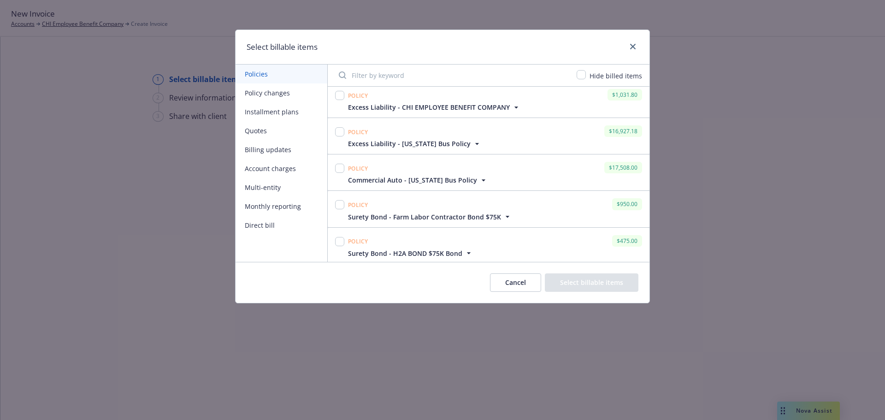
click at [255, 97] on button "Policy changes" at bounding box center [281, 92] width 92 height 19
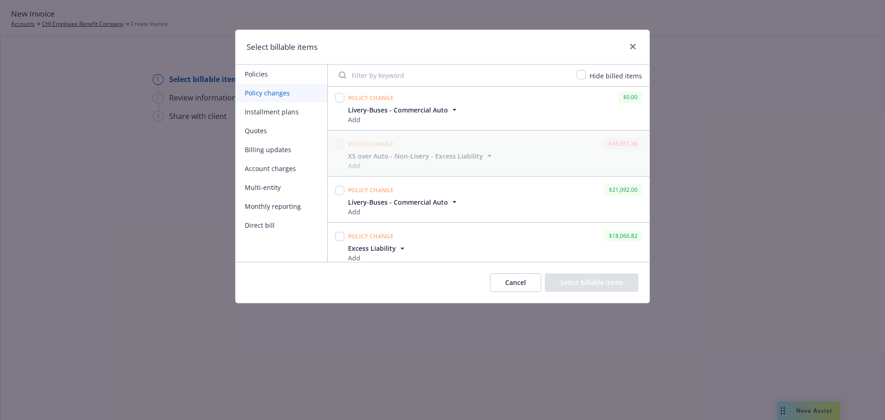
scroll to position [2317, 0]
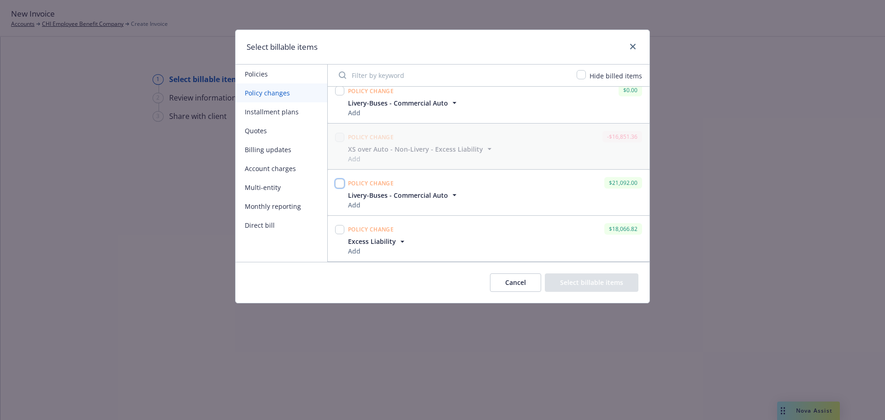
click at [342, 182] on input "checkbox" at bounding box center [339, 183] width 9 height 9
checkbox input "true"
click at [339, 234] on input "checkbox" at bounding box center [339, 229] width 9 height 9
checkbox input "true"
click at [595, 282] on button "Select billable items" at bounding box center [592, 282] width 94 height 18
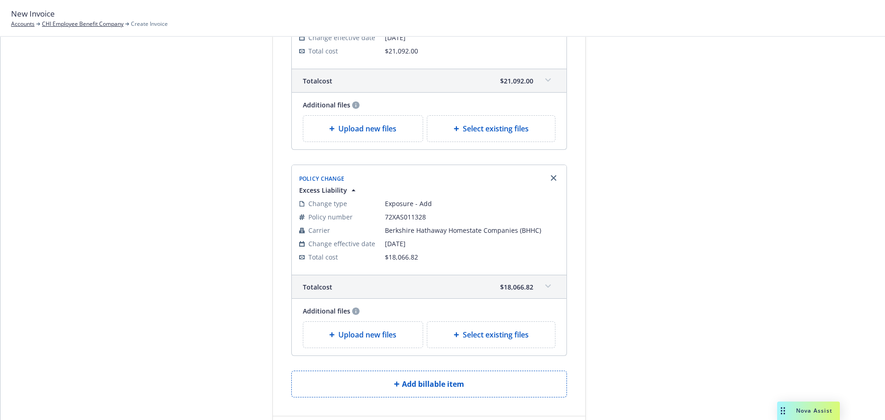
scroll to position [230, 0]
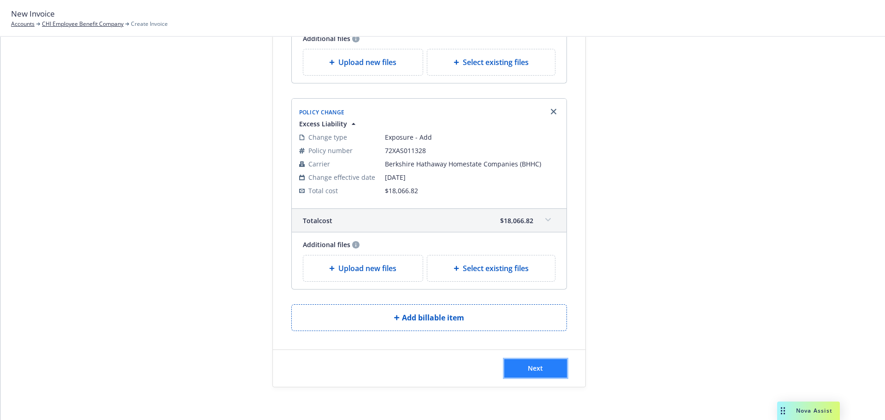
click at [531, 365] on span "Next" at bounding box center [535, 368] width 15 height 9
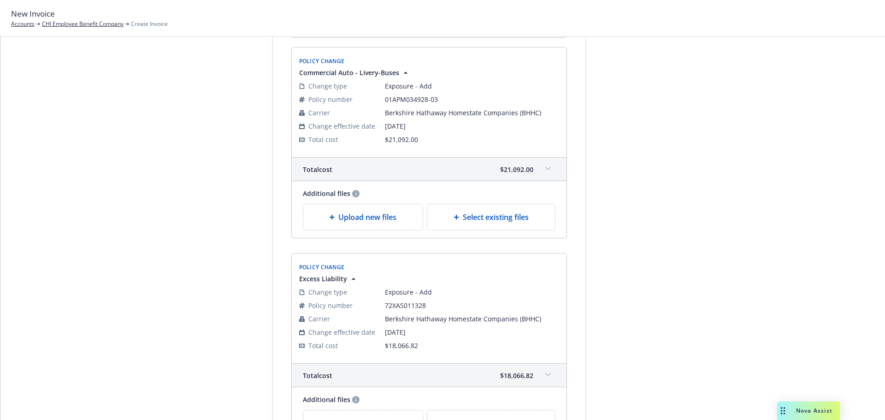
scroll to position [348, 0]
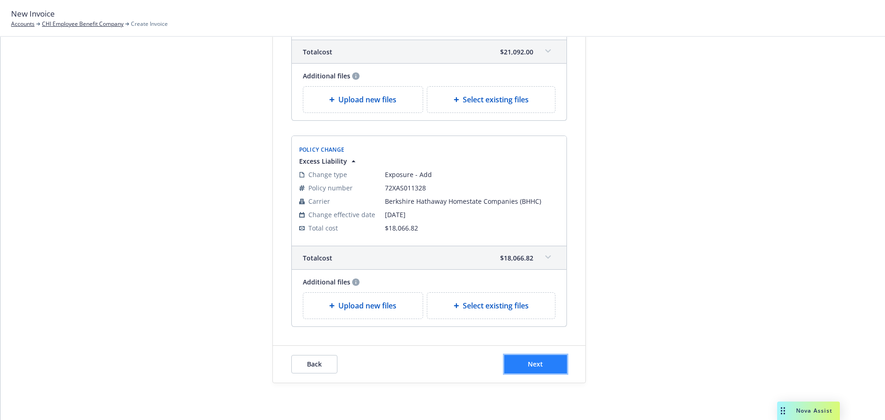
click at [531, 370] on button "Next" at bounding box center [535, 364] width 63 height 18
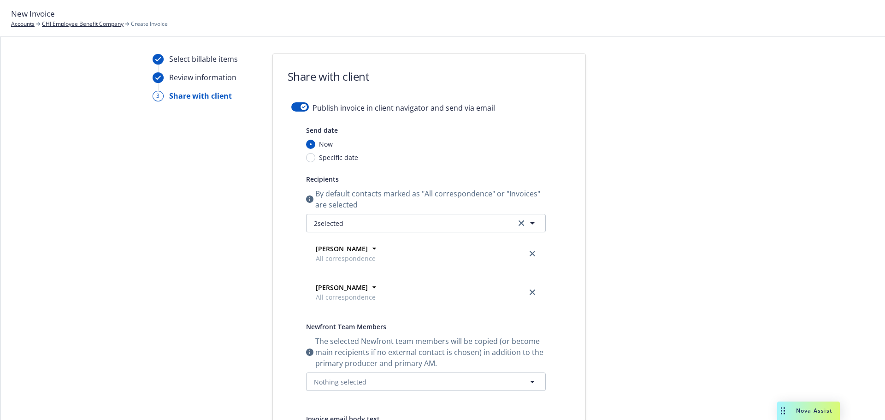
scroll to position [18, 0]
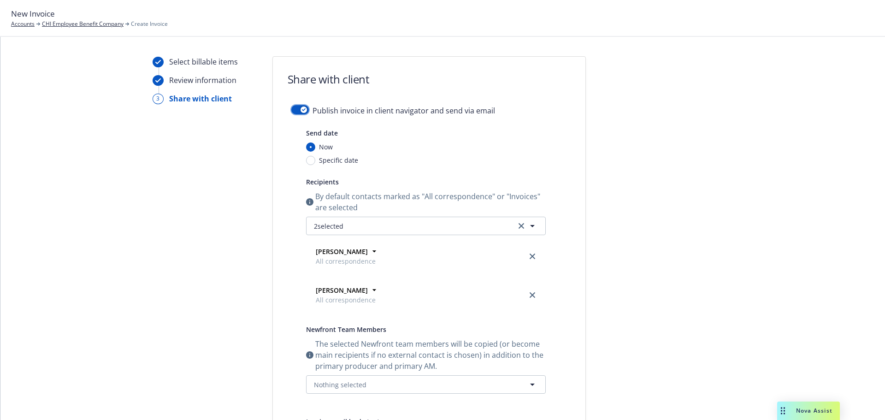
click at [303, 110] on button "button" at bounding box center [300, 109] width 18 height 9
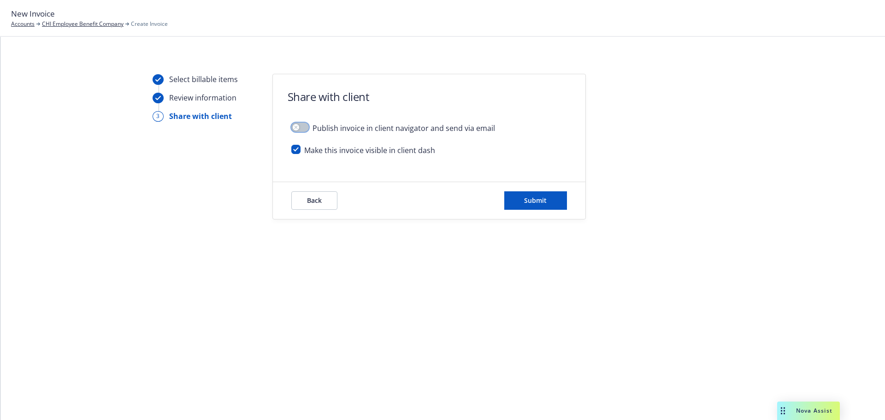
scroll to position [0, 0]
click at [556, 207] on button "Submit" at bounding box center [535, 200] width 63 height 18
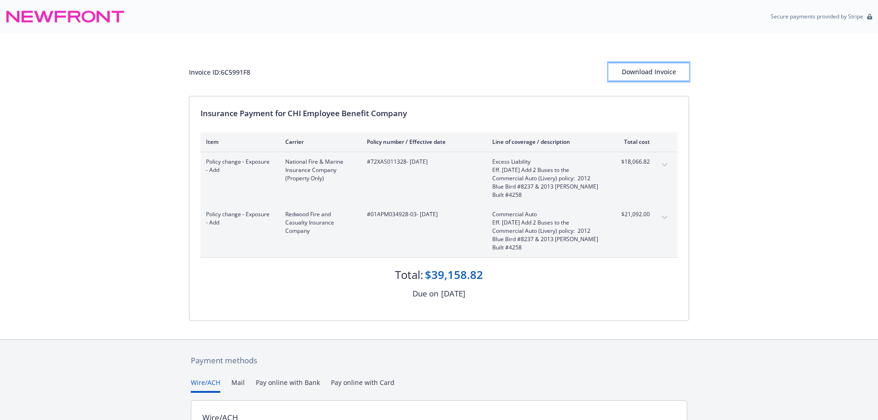
click at [641, 75] on div "Download Invoice" at bounding box center [648, 72] width 81 height 18
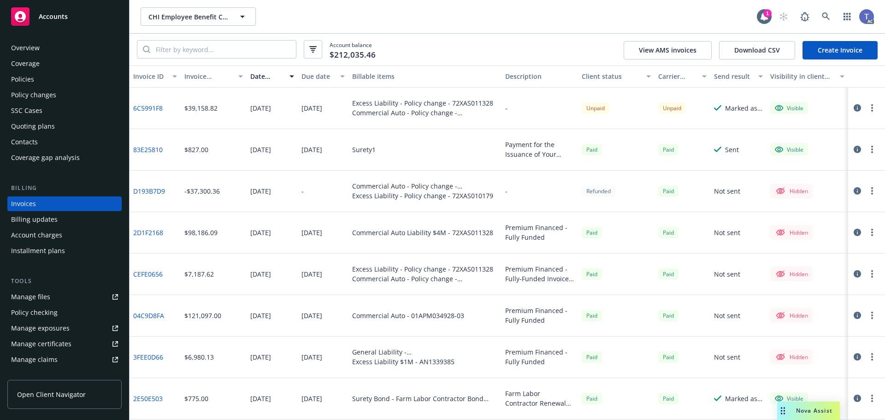
click at [873, 106] on div at bounding box center [866, 108] width 37 height 41
click at [866, 106] on button "button" at bounding box center [871, 107] width 11 height 11
click at [785, 257] on link "Void" at bounding box center [810, 255] width 117 height 18
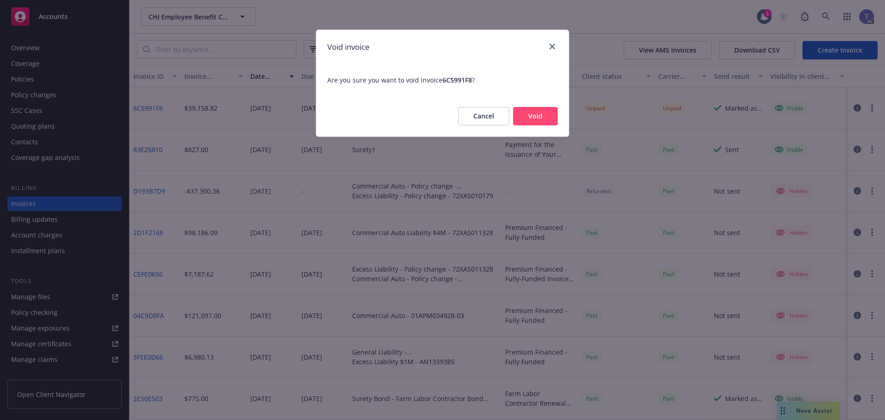
click at [522, 115] on button "Void" at bounding box center [535, 116] width 45 height 18
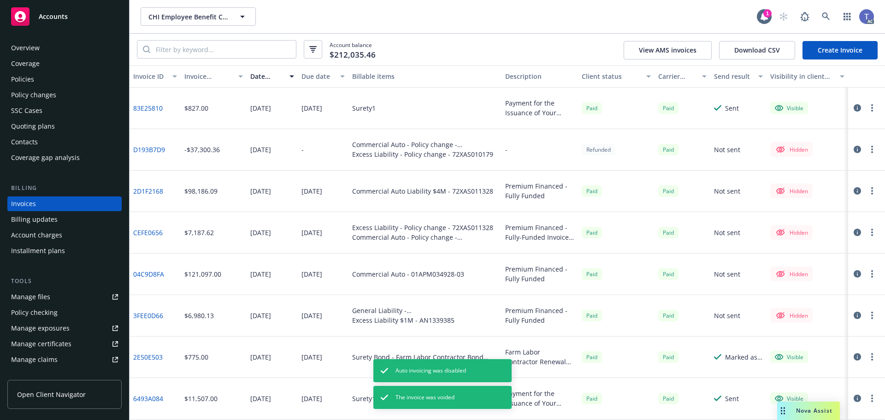
click at [63, 97] on div "Policy changes" at bounding box center [64, 95] width 107 height 15
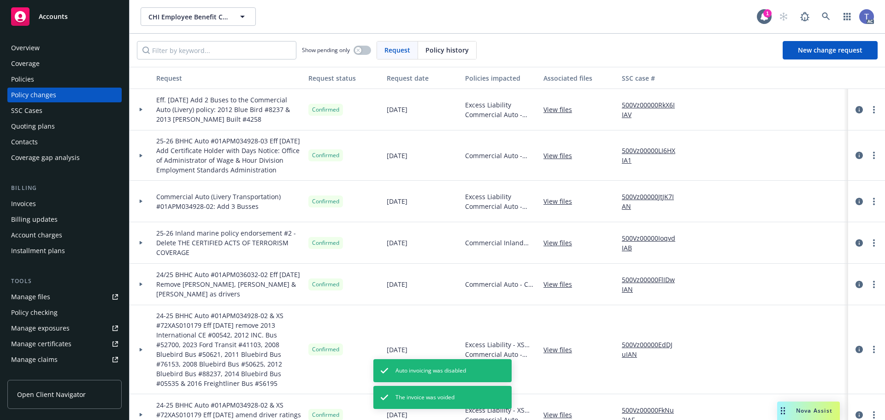
click at [663, 102] on link "500Vz00000RkX6IIAV" at bounding box center [653, 109] width 62 height 19
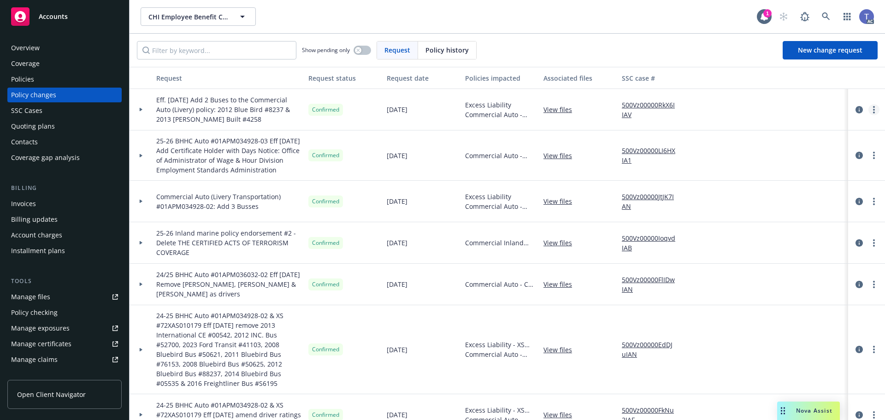
click at [868, 111] on link "more" at bounding box center [873, 109] width 11 height 11
click at [752, 126] on link "Copy logging email" at bounding box center [793, 128] width 158 height 18
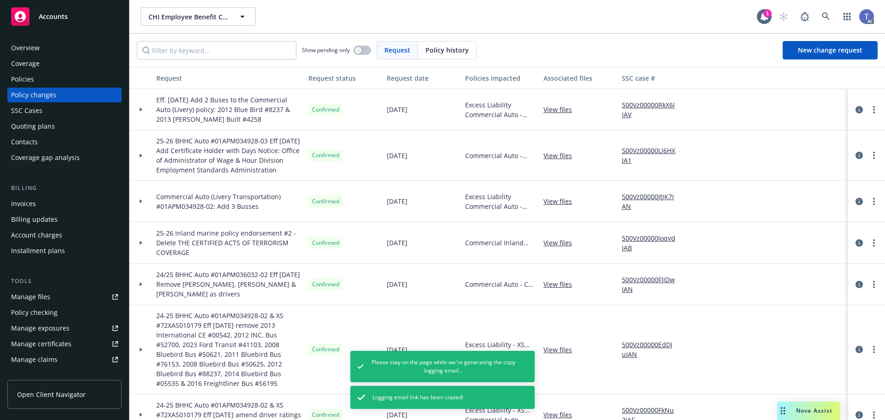
click at [29, 82] on div "Policies" at bounding box center [22, 79] width 23 height 15
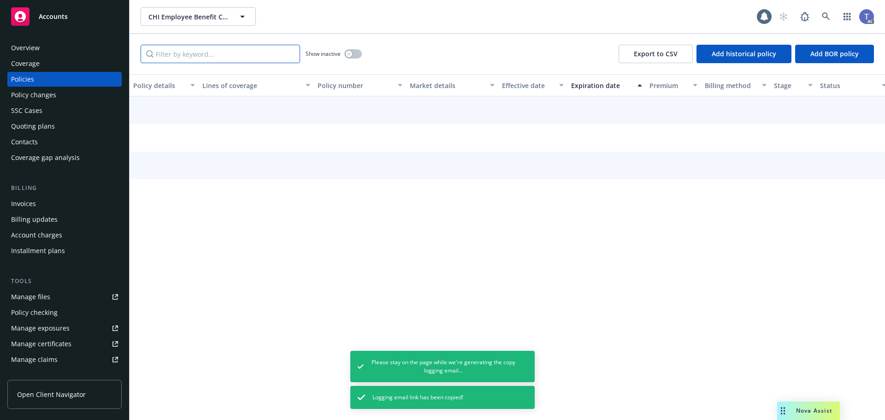
click at [238, 56] on input "Filter by keyword..." at bounding box center [220, 54] width 159 height 18
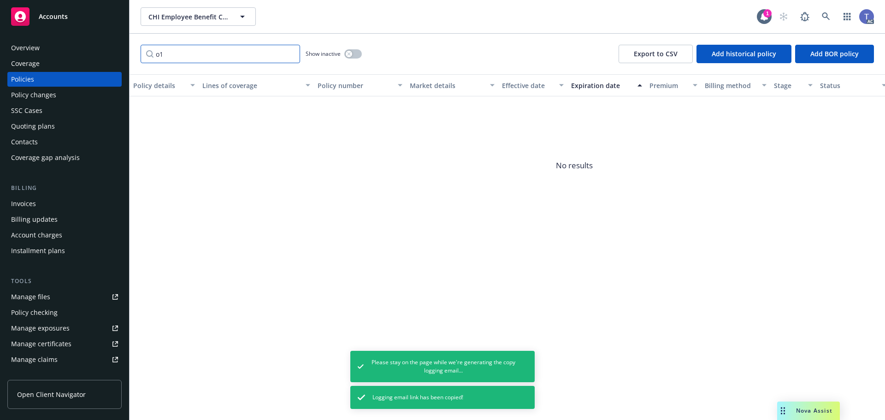
type input "o"
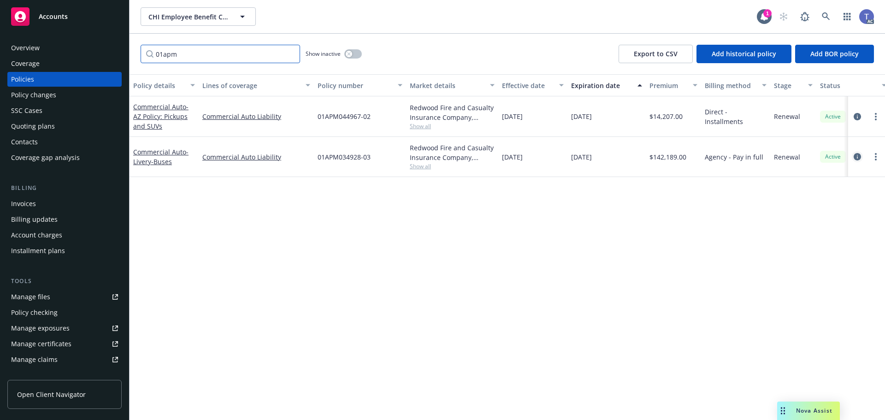
type input "01apm"
click at [857, 157] on icon "circleInformation" at bounding box center [856, 156] width 7 height 7
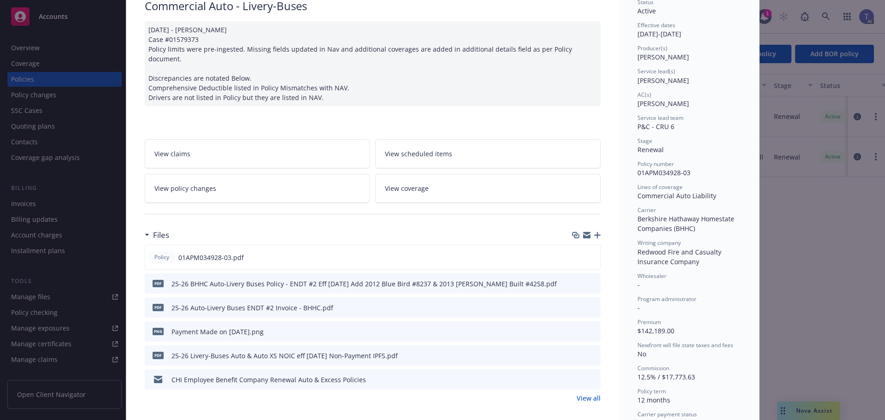
scroll to position [92, 0]
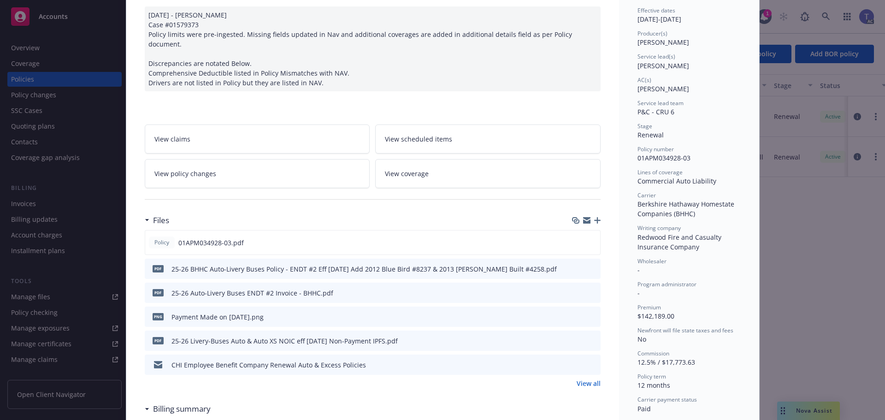
click at [583, 378] on link "View all" at bounding box center [588, 383] width 24 height 10
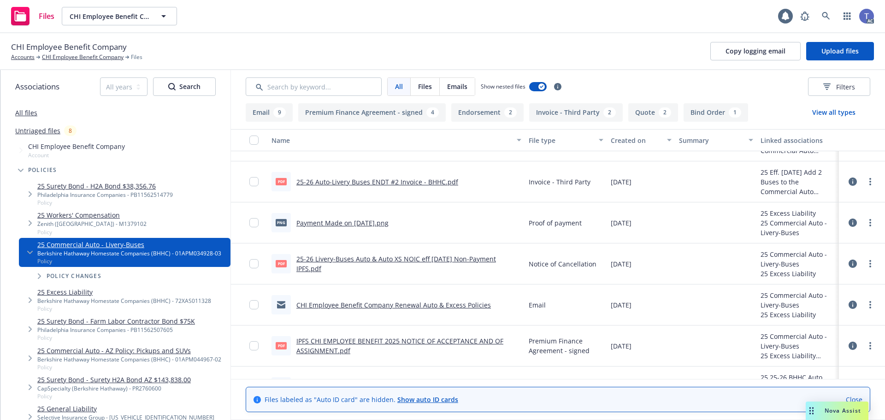
scroll to position [46, 0]
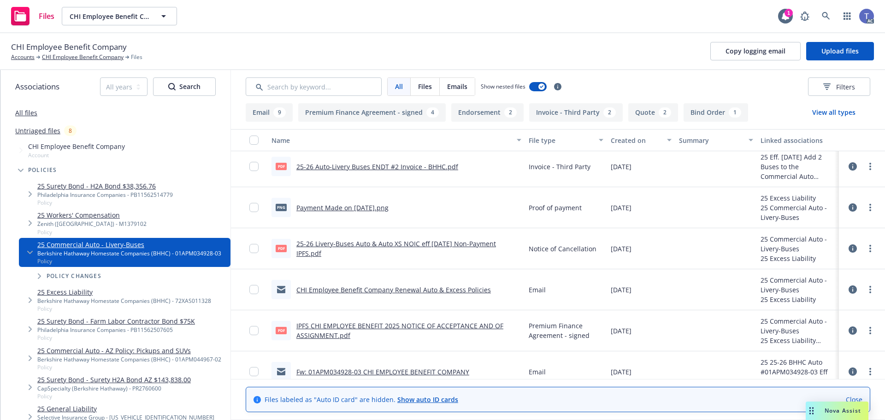
click at [424, 324] on link "IPFS CHI EMPLOYEE BENEFIT 2025 NOTICE OF ACCEPTANCE AND OF ASSIGNMENT.pdf" at bounding box center [399, 330] width 207 height 18
click at [362, 55] on div "CHI Employee Benefit Company Accounts CHI Employee Benefit Company Files Copy l…" at bounding box center [442, 51] width 863 height 20
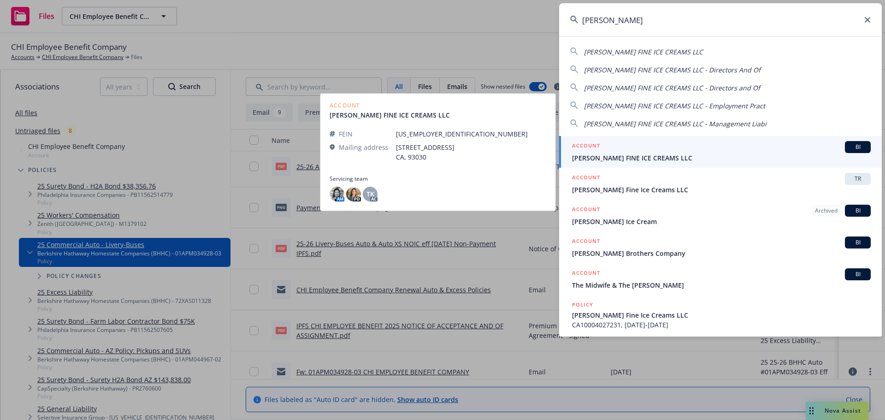
type input "mcconnell"
click at [643, 147] on div "ACCOUNT BI" at bounding box center [721, 147] width 299 height 12
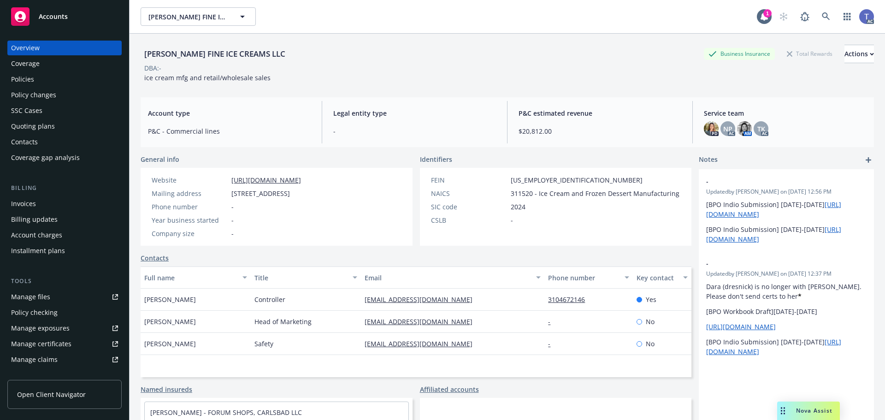
click at [76, 127] on div "Quoting plans" at bounding box center [64, 126] width 107 height 15
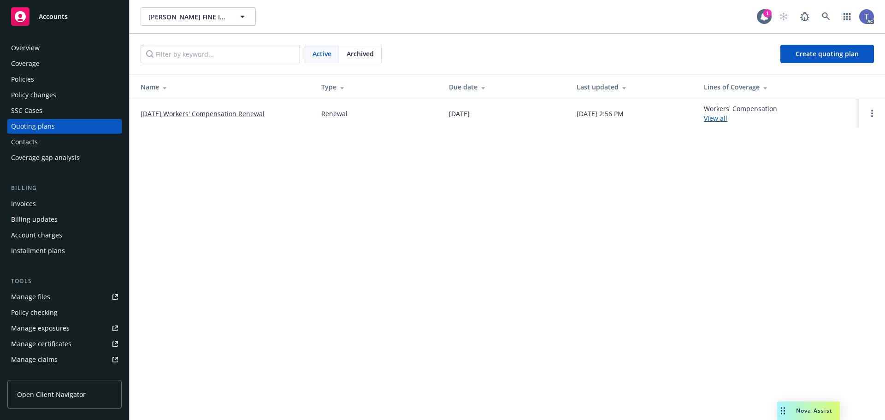
click at [262, 113] on link "[DATE] Workers' Compensation Renewal" at bounding box center [203, 114] width 124 height 10
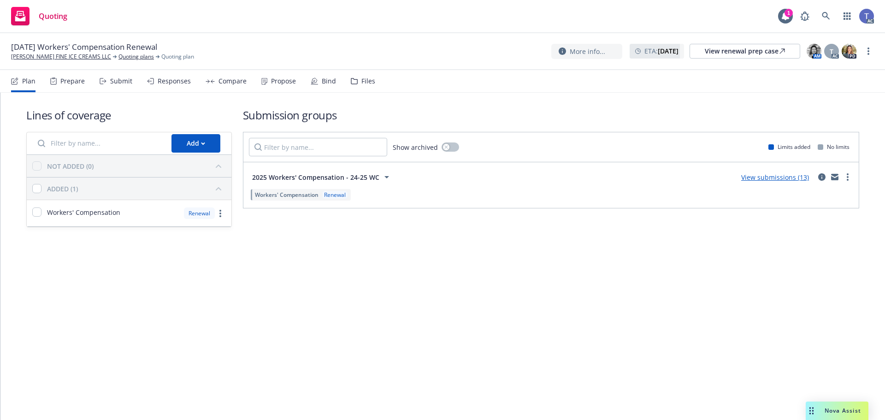
click at [271, 81] on div "Propose" at bounding box center [283, 80] width 25 height 7
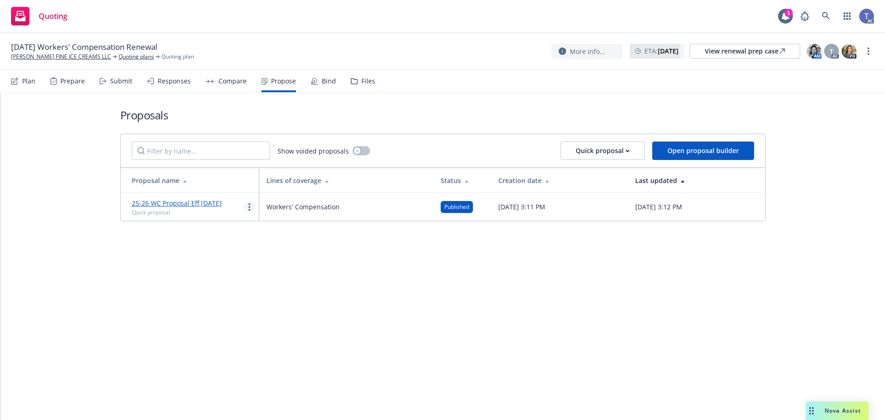
click at [247, 205] on link "more" at bounding box center [249, 206] width 11 height 11
click at [286, 263] on span "Log client response" at bounding box center [285, 266] width 82 height 9
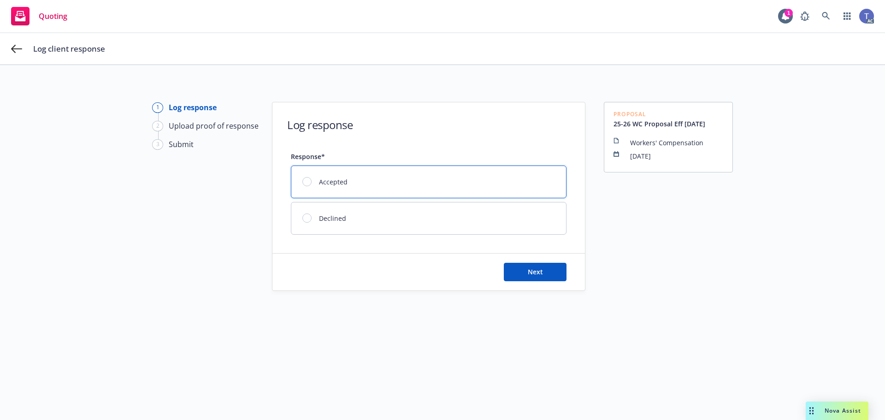
click at [348, 191] on div "Accepted" at bounding box center [428, 182] width 275 height 32
click at [510, 275] on button "Next" at bounding box center [535, 272] width 63 height 18
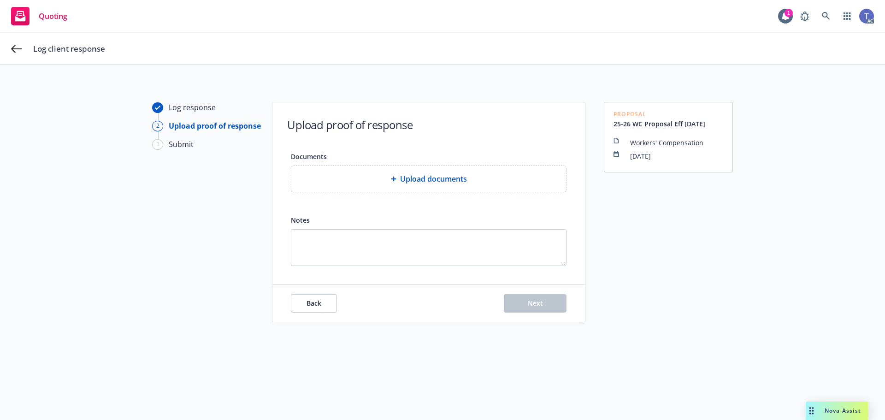
click at [416, 175] on span "Upload documents" at bounding box center [433, 178] width 67 height 11
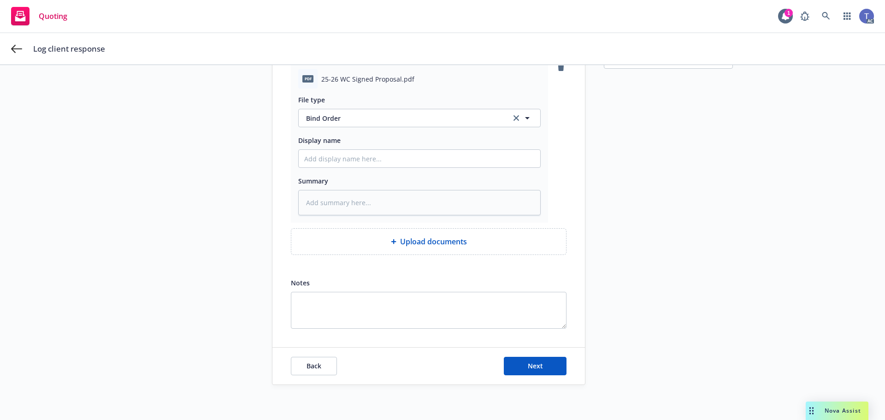
scroll to position [106, 0]
click at [508, 356] on button "Next" at bounding box center [535, 364] width 63 height 18
type textarea "x"
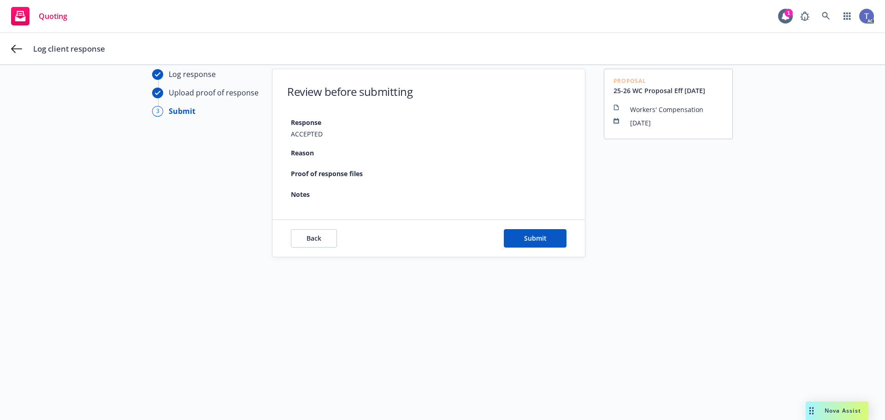
scroll to position [33, 0]
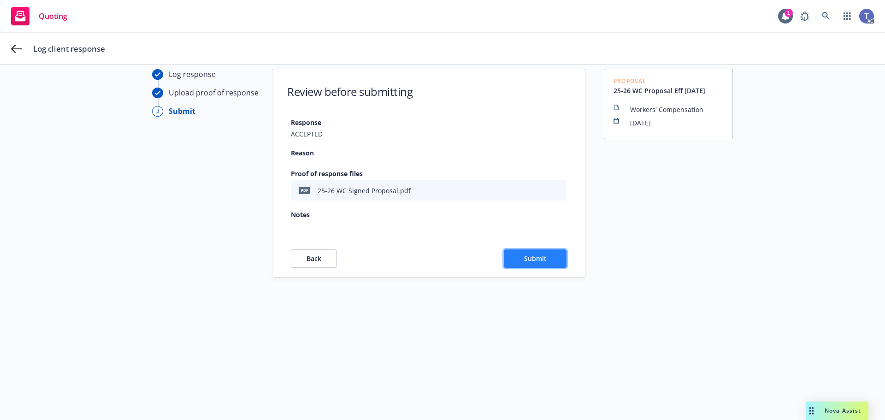
click at [542, 256] on span "Submit" at bounding box center [535, 258] width 23 height 9
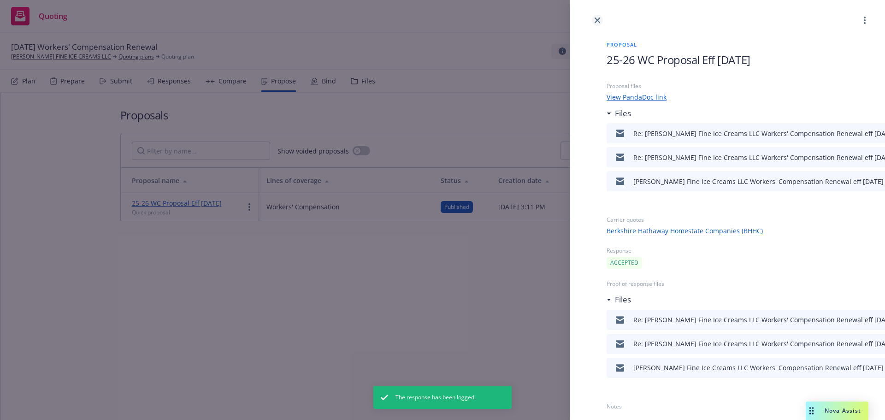
click at [595, 21] on icon "close" at bounding box center [597, 21] width 6 height 6
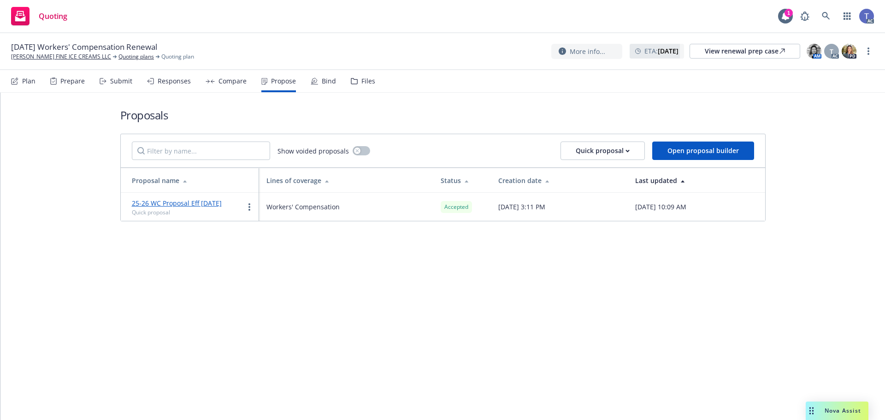
click at [331, 83] on div "Bind" at bounding box center [329, 80] width 14 height 7
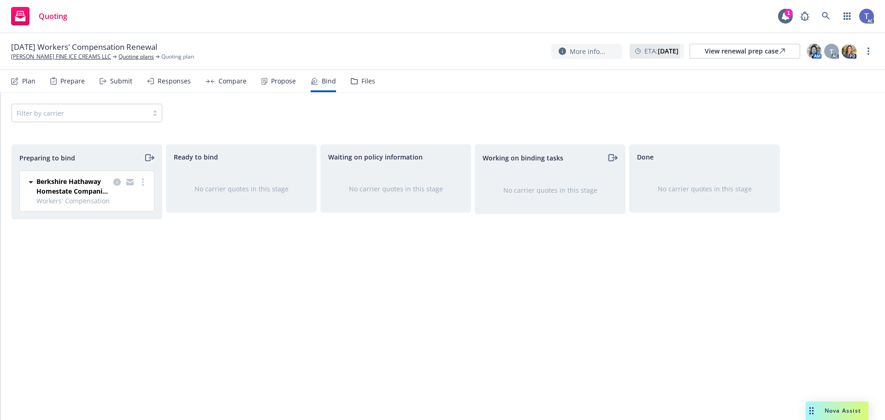
click at [149, 158] on icon "moveRight" at bounding box center [149, 157] width 11 height 11
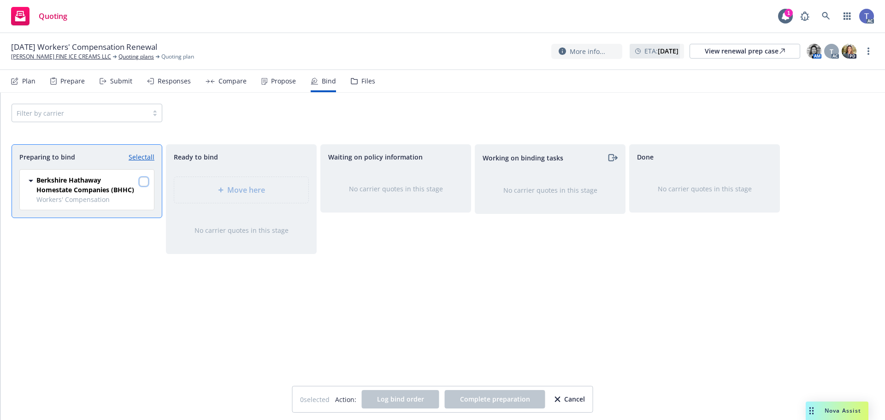
click at [147, 186] on input "checkbox" at bounding box center [143, 181] width 9 height 9
checkbox input "true"
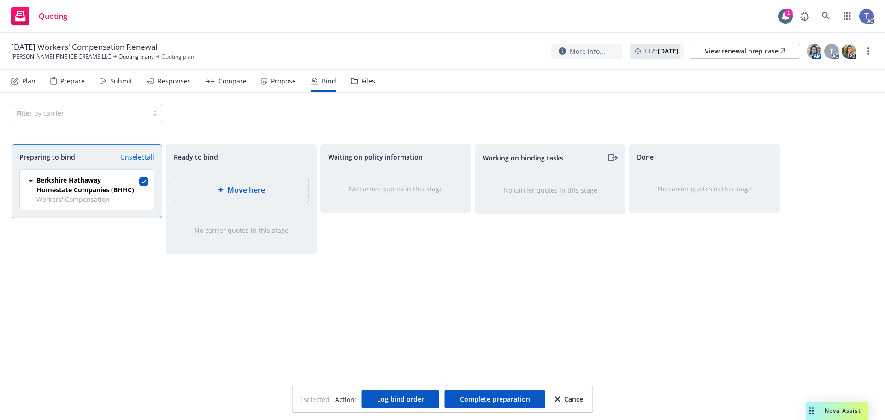
click at [281, 188] on div "Move here" at bounding box center [241, 189] width 119 height 11
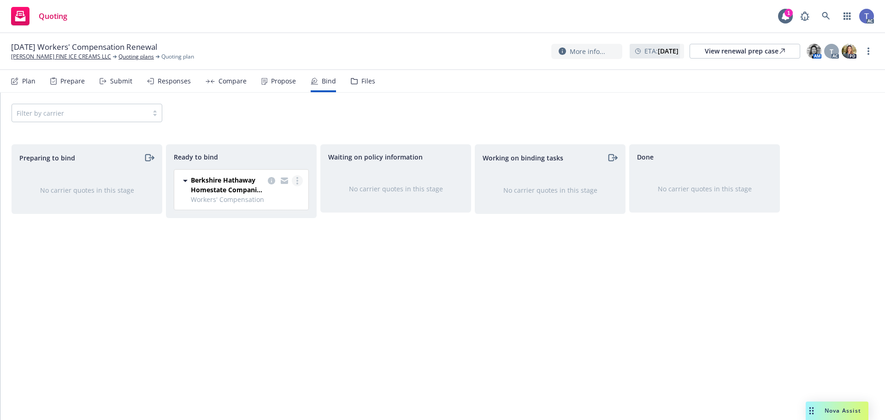
click at [297, 181] on circle "more" at bounding box center [297, 181] width 2 height 2
click at [298, 160] on div "Ready to bind" at bounding box center [241, 157] width 135 height 10
